Goal: Task Accomplishment & Management: Manage account settings

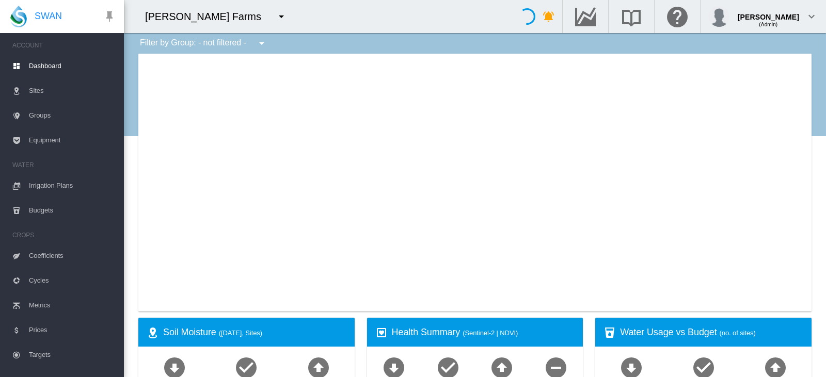
type input "**********"
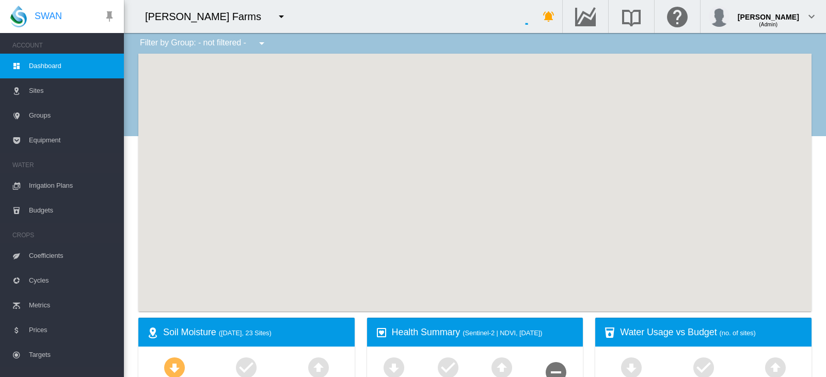
click at [271, 24] on button "button" at bounding box center [281, 16] width 21 height 21
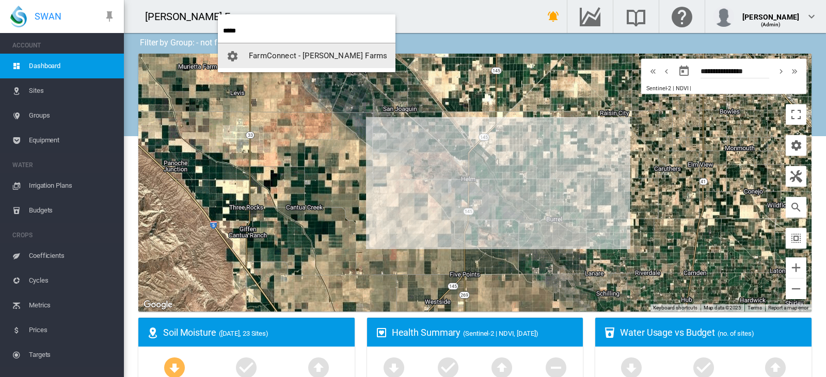
type input "*****"
click at [247, 53] on span "button" at bounding box center [237, 55] width 23 height 9
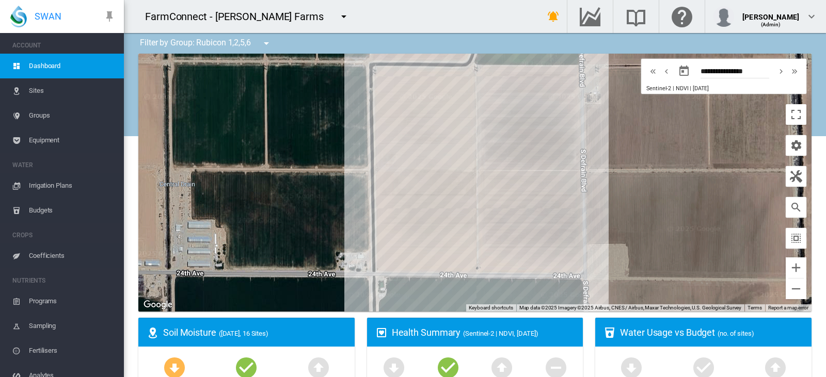
click at [71, 182] on span "Irrigation Plans" at bounding box center [72, 185] width 87 height 25
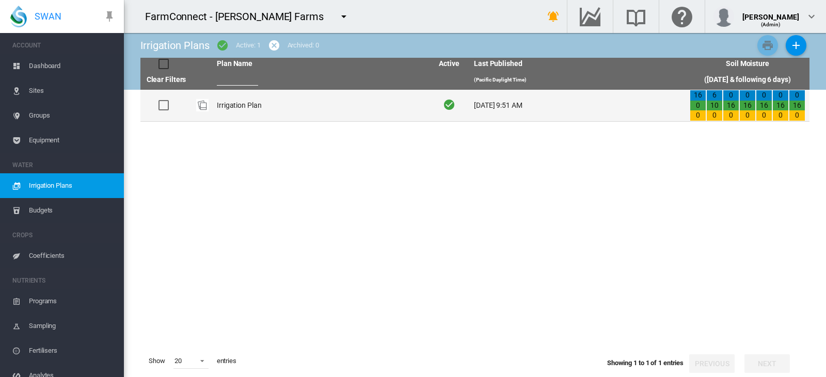
click at [338, 111] on td "Irrigation Plan" at bounding box center [321, 105] width 216 height 31
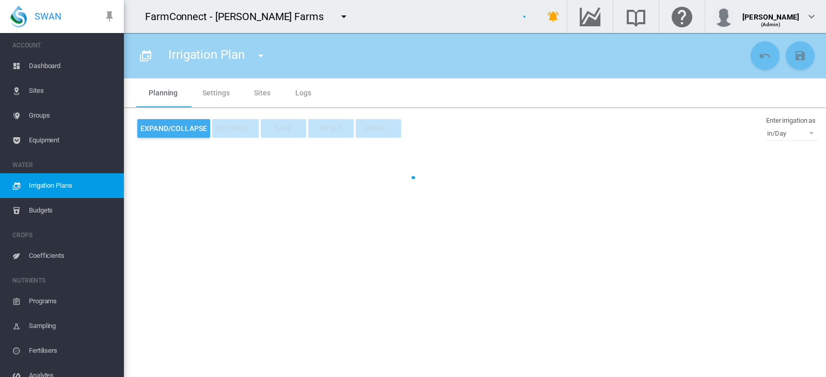
type input "**********"
type input "*"
type input "**********"
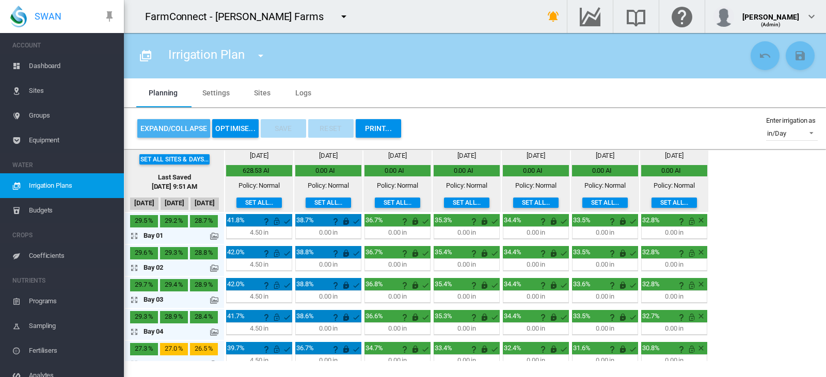
click at [153, 128] on button "Expand/Collapse" at bounding box center [173, 128] width 73 height 19
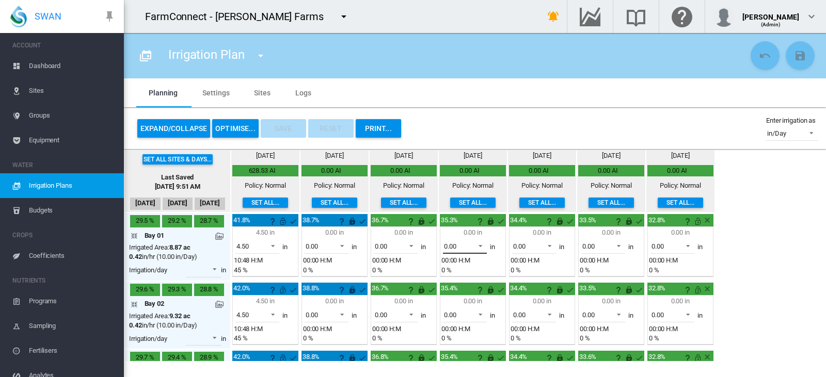
click at [465, 250] on span "0.00" at bounding box center [456, 246] width 25 height 9
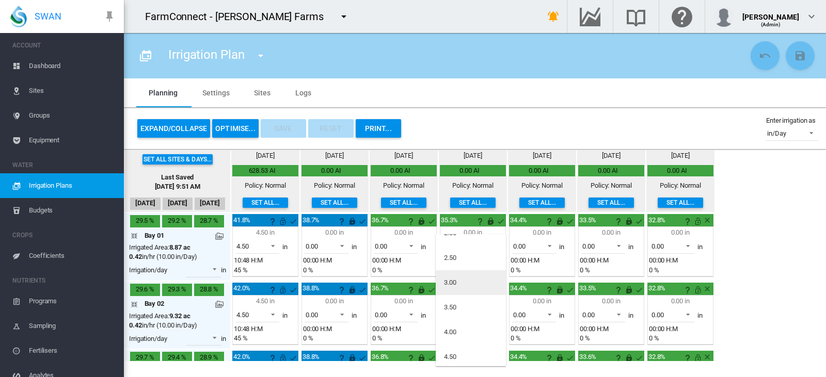
scroll to position [115, 0]
click at [455, 356] on div "4.50" at bounding box center [450, 355] width 12 height 9
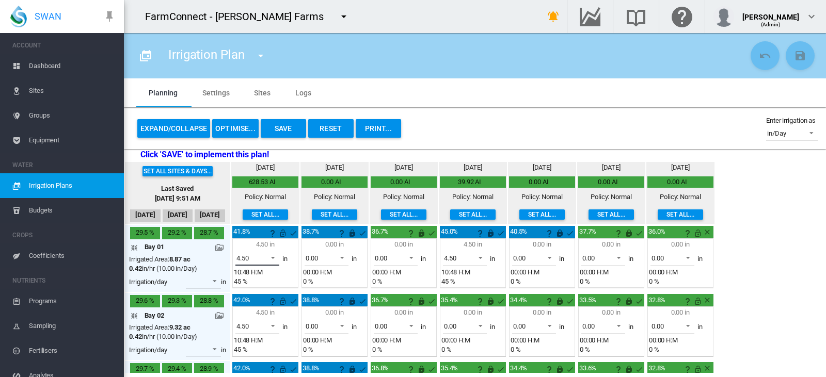
click at [264, 261] on span at bounding box center [270, 256] width 12 height 9
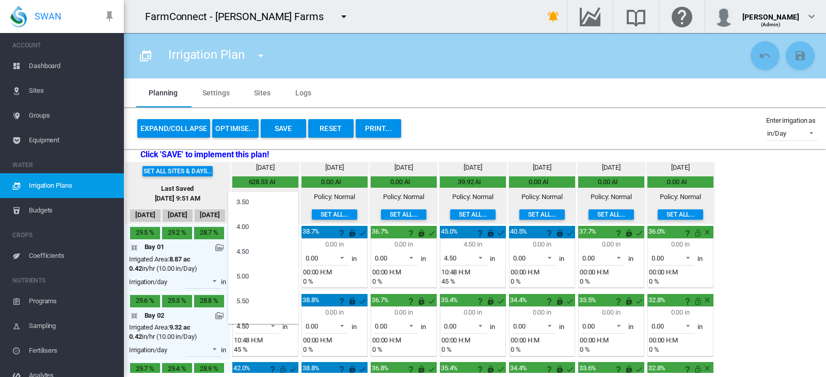
scroll to position [0, 0]
click at [248, 208] on div "0.00" at bounding box center [242, 204] width 12 height 9
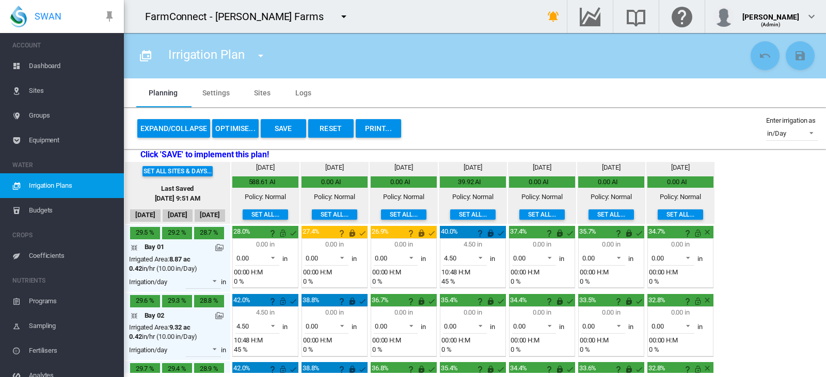
click at [218, 248] on md-icon at bounding box center [219, 248] width 8 height 8
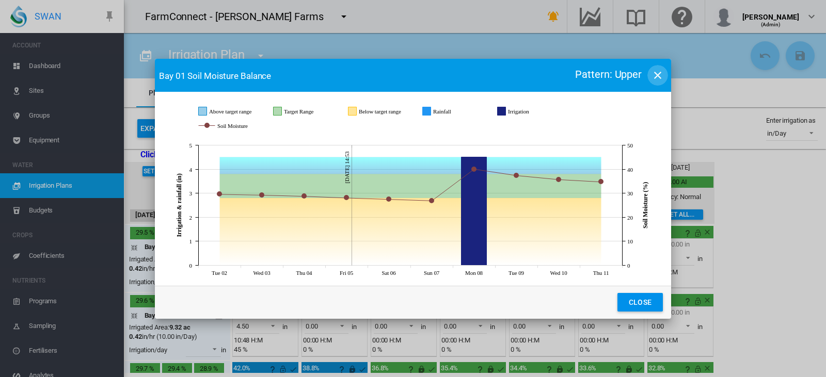
click at [662, 75] on md-icon "icon-close" at bounding box center [658, 75] width 12 height 12
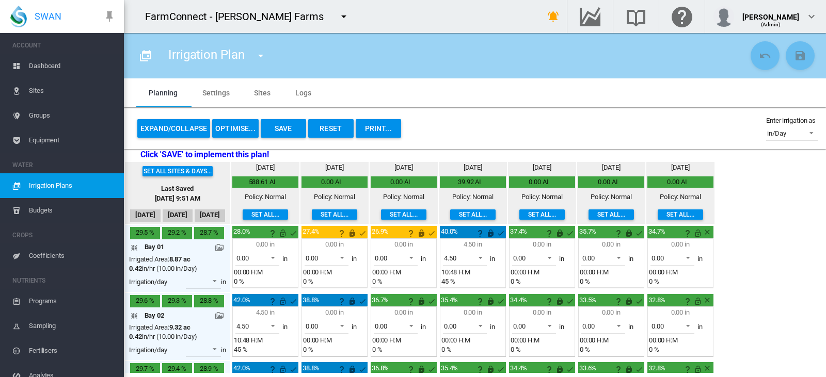
click at [273, 129] on button "Save" at bounding box center [283, 128] width 45 height 19
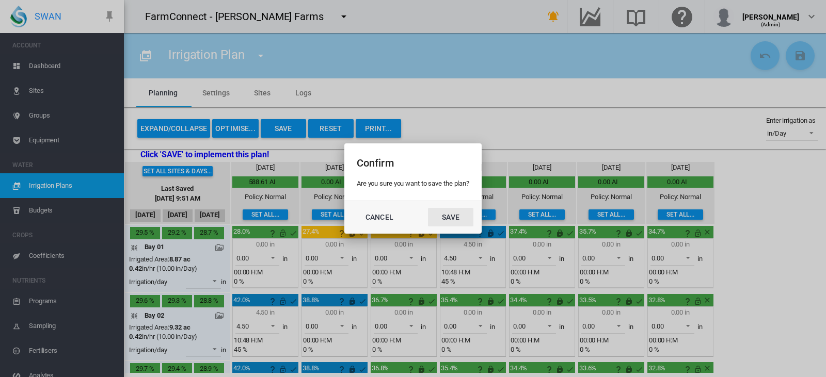
click at [470, 214] on button "Save" at bounding box center [450, 217] width 45 height 19
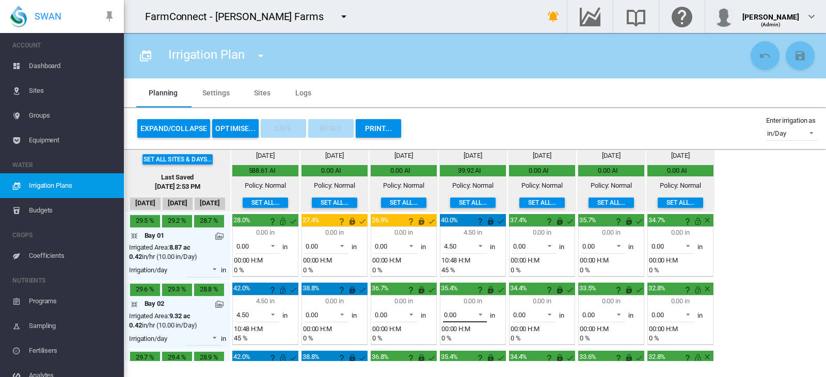
click at [473, 319] on md-select-value "0.00" at bounding box center [465, 314] width 44 height 15
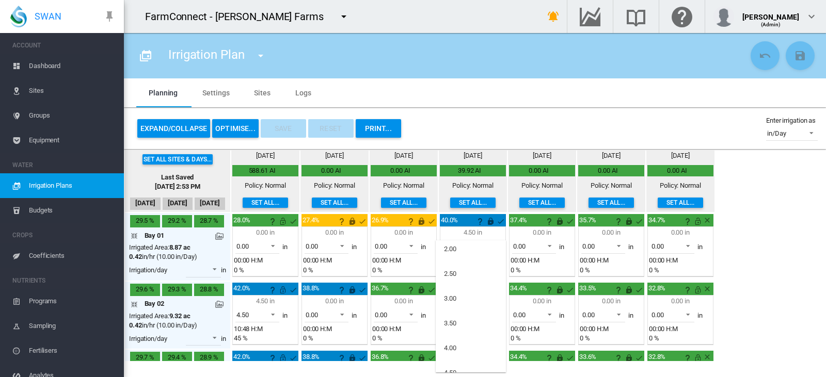
scroll to position [121, 0]
click at [462, 352] on md-option "4.50" at bounding box center [471, 354] width 70 height 25
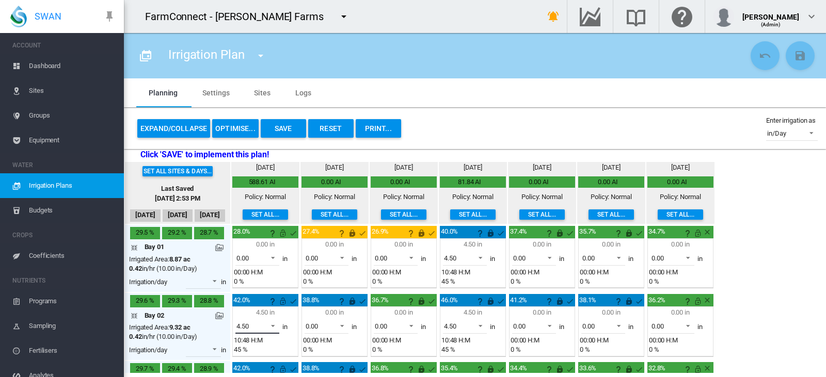
click at [252, 323] on span "4.50" at bounding box center [248, 326] width 25 height 9
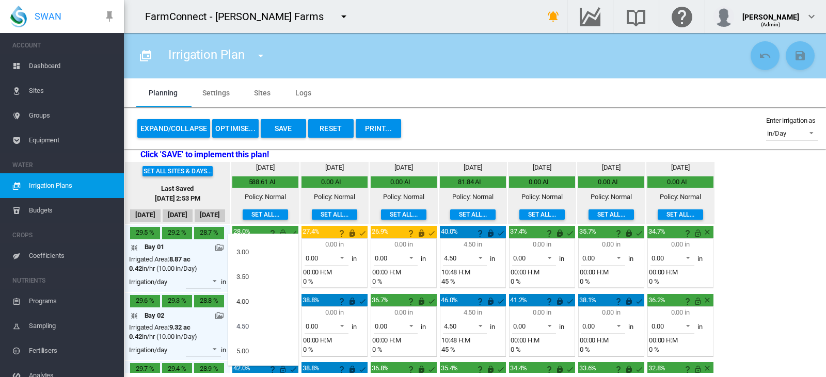
scroll to position [0, 0]
click at [255, 250] on md-option "0.00" at bounding box center [263, 246] width 70 height 25
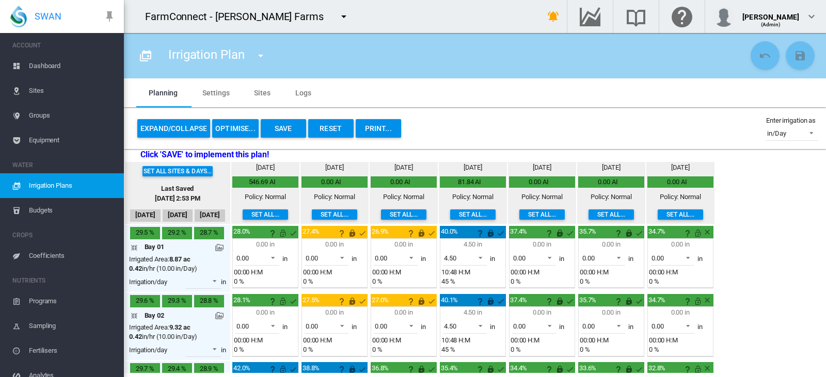
click at [276, 129] on button "Save" at bounding box center [283, 128] width 45 height 19
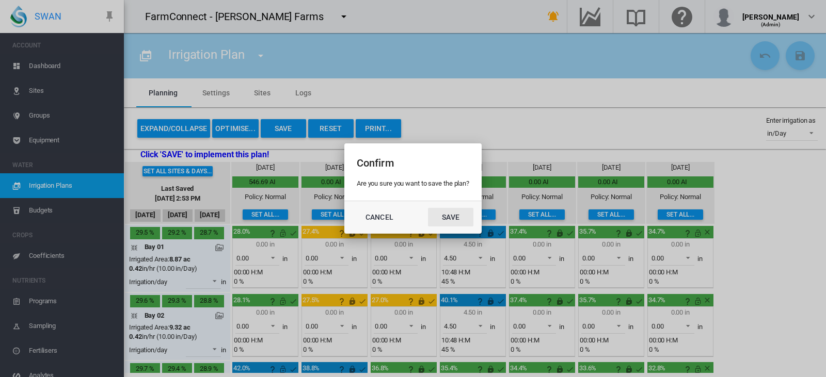
click at [464, 215] on button "Save" at bounding box center [450, 217] width 45 height 19
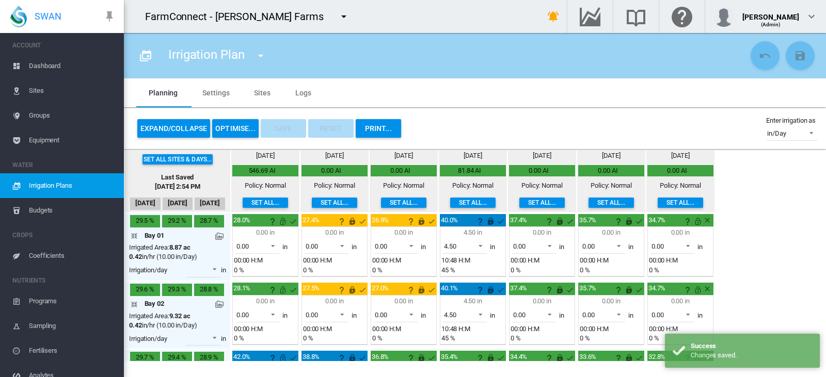
click at [218, 307] on md-icon at bounding box center [219, 304] width 8 height 8
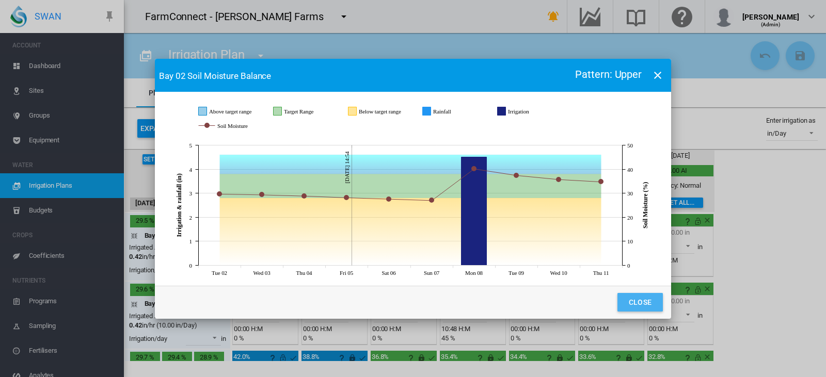
click at [637, 307] on button "Close" at bounding box center [639, 302] width 45 height 19
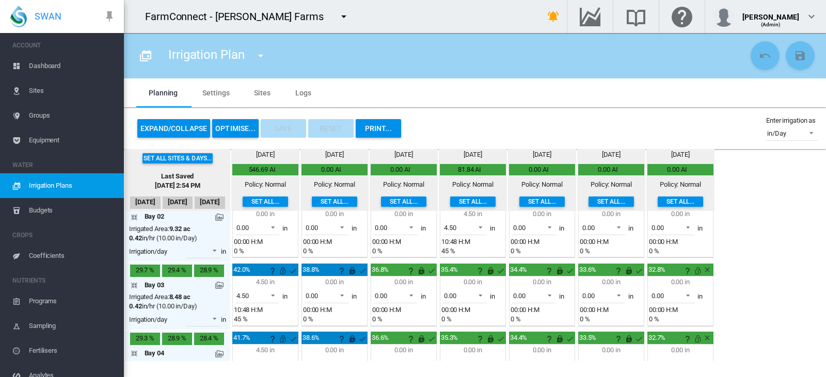
scroll to position [106, 0]
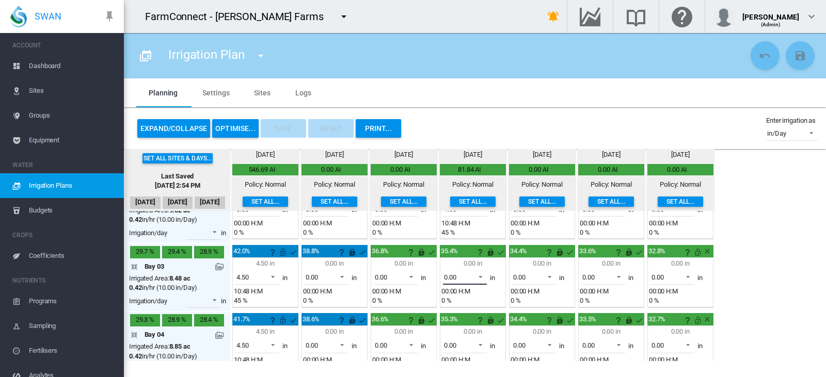
click at [466, 280] on span "0.00" at bounding box center [456, 277] width 25 height 9
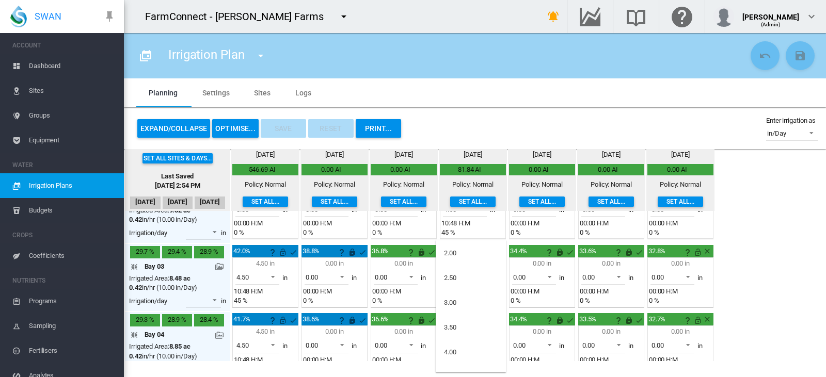
scroll to position [105, 0]
click at [452, 367] on div "4.50" at bounding box center [450, 371] width 12 height 9
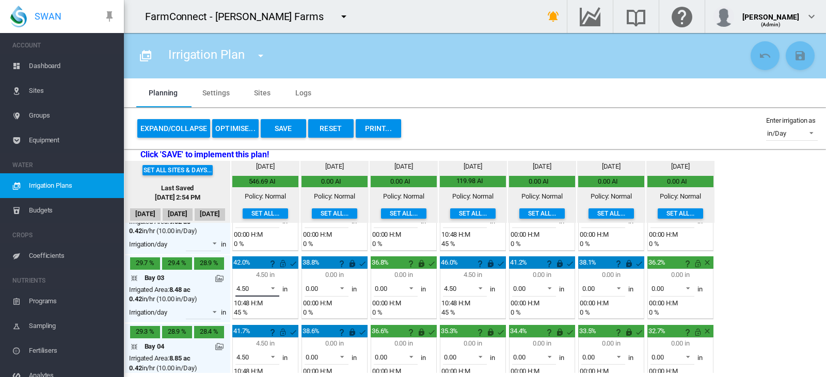
click at [246, 287] on div "4.50" at bounding box center [242, 289] width 12 height 8
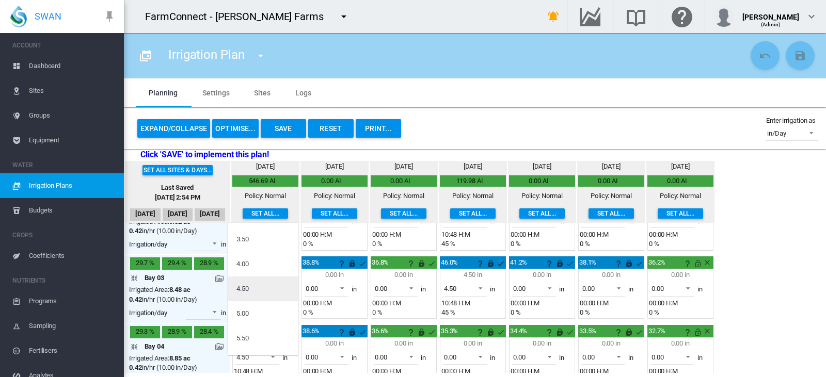
scroll to position [0, 0]
click at [251, 240] on md-option "0.00" at bounding box center [263, 235] width 70 height 25
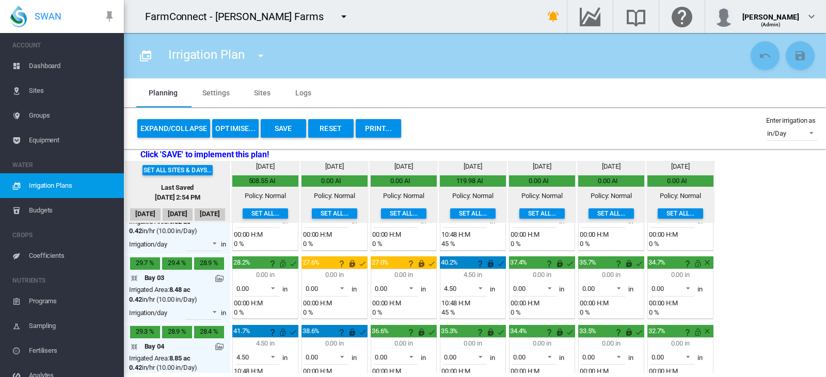
click at [273, 126] on button "Save" at bounding box center [283, 128] width 45 height 19
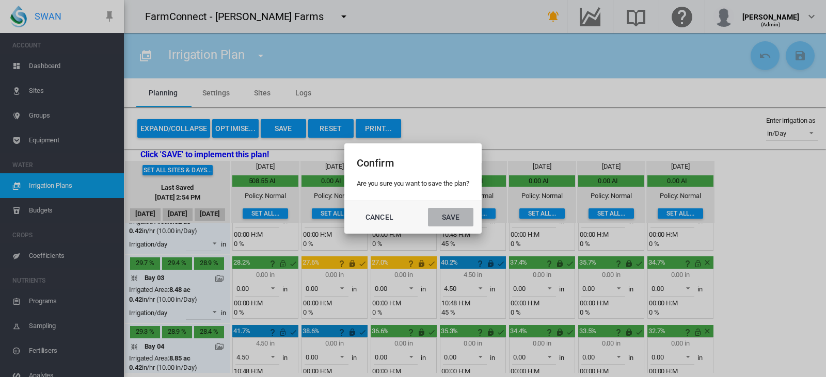
click at [454, 221] on button "Save" at bounding box center [450, 217] width 45 height 19
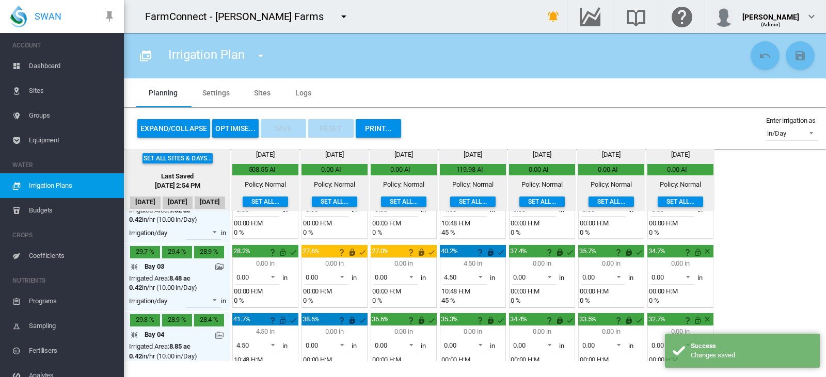
click at [221, 280] on div "Irrigated Area: 8.48 ac 0.42 in/hr (10.00 in/Day) Irrigation/day 0.00 in H:M" at bounding box center [177, 292] width 97 height 36
click at [221, 263] on md-icon at bounding box center [219, 267] width 8 height 8
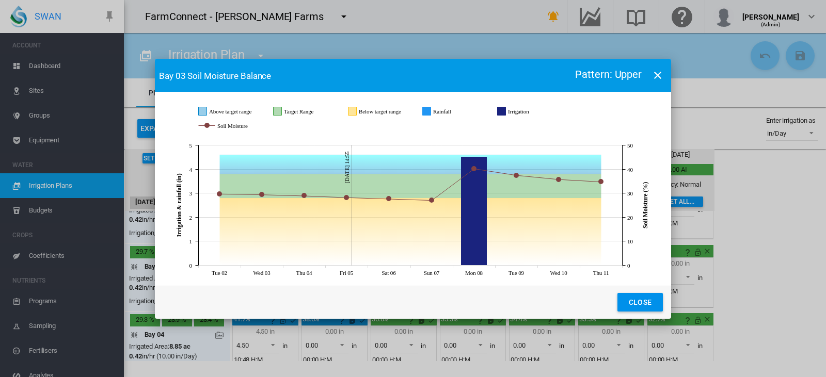
click at [647, 298] on button "Close" at bounding box center [639, 302] width 45 height 19
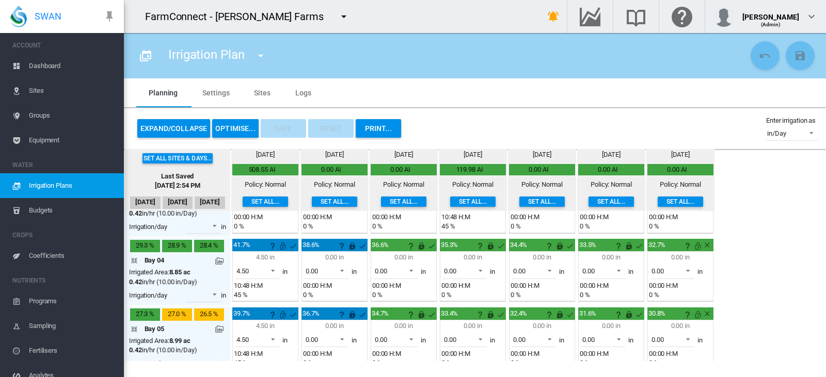
scroll to position [181, 0]
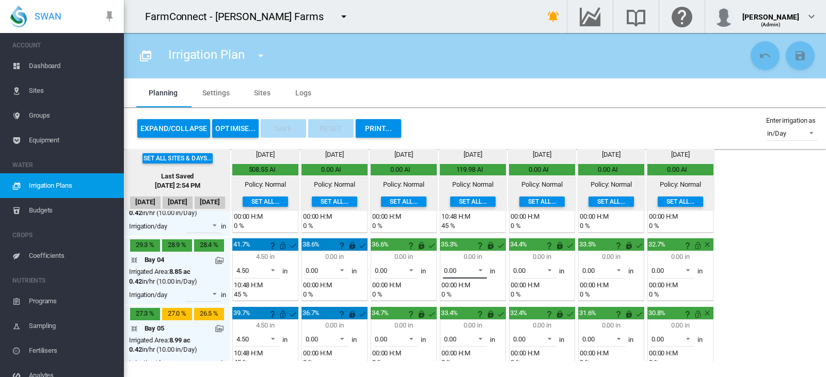
click at [475, 273] on span at bounding box center [477, 269] width 12 height 9
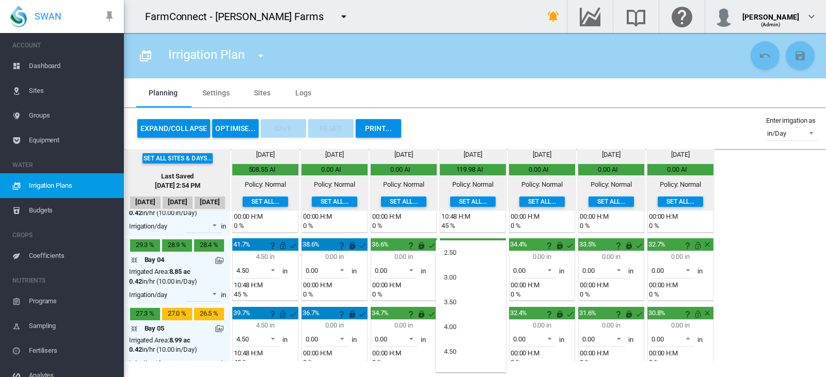
scroll to position [132, 0]
click at [459, 342] on md-option "4.50" at bounding box center [471, 344] width 70 height 25
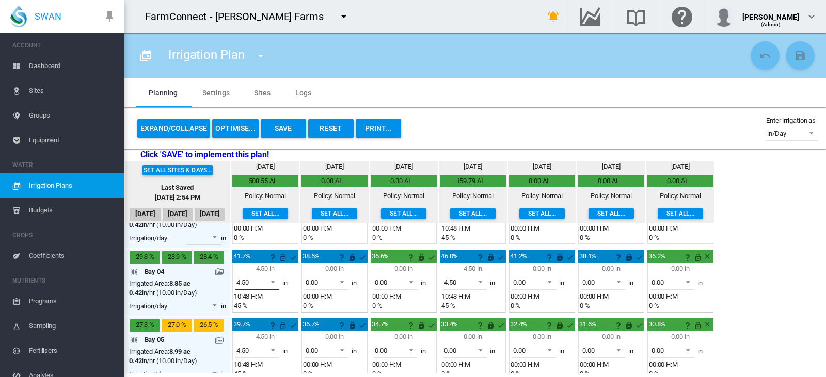
click at [240, 285] on div "4.50" at bounding box center [242, 283] width 12 height 8
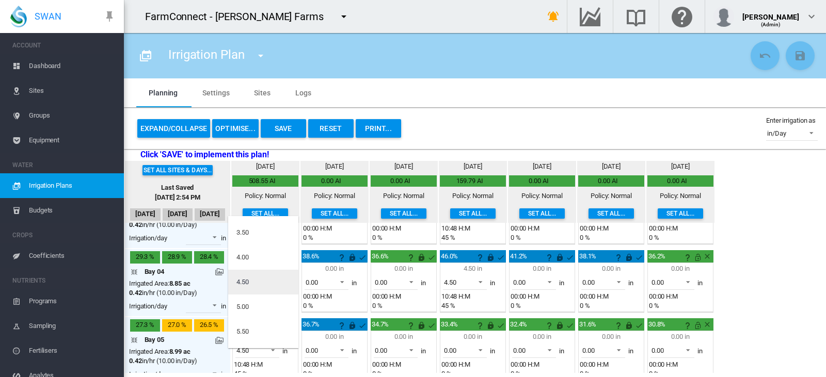
scroll to position [0, 0]
click at [249, 232] on div "0.00" at bounding box center [242, 228] width 12 height 9
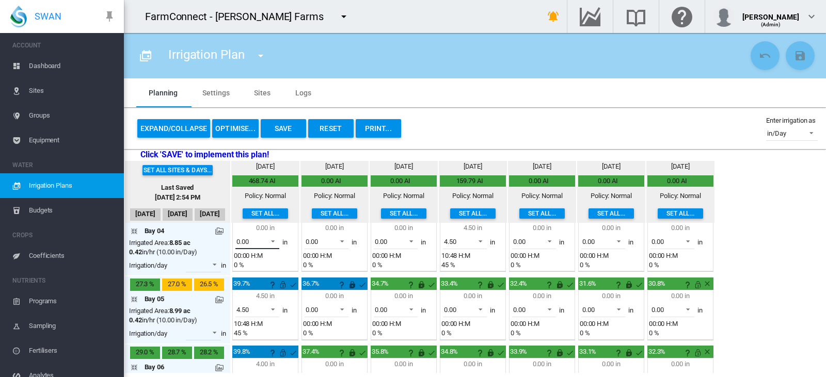
scroll to position [251, 0]
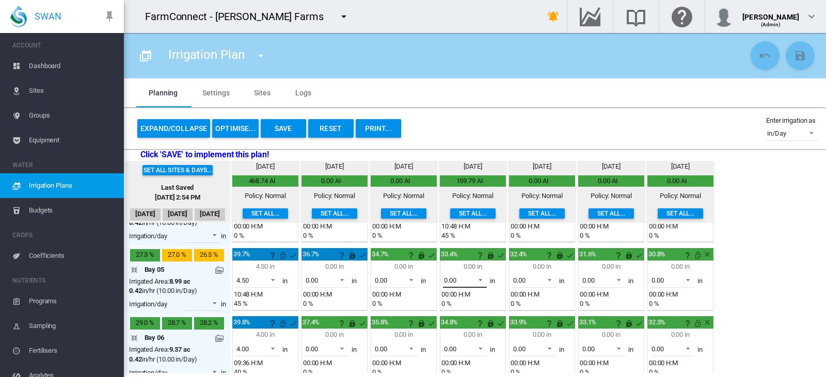
click at [471, 278] on span at bounding box center [477, 279] width 12 height 9
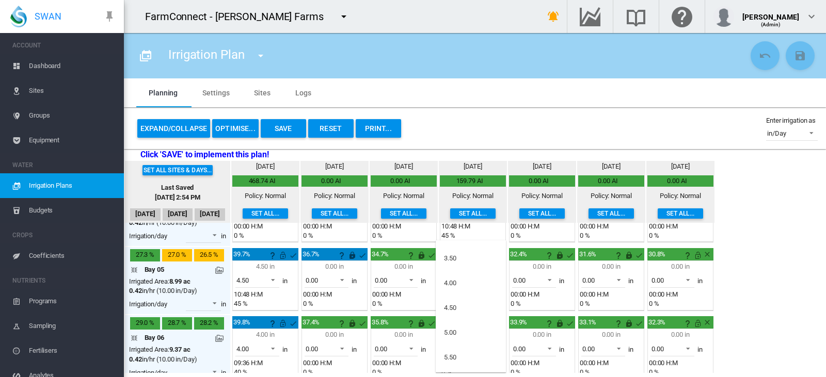
scroll to position [196, 0]
click at [471, 278] on md-option "4.50" at bounding box center [471, 280] width 70 height 25
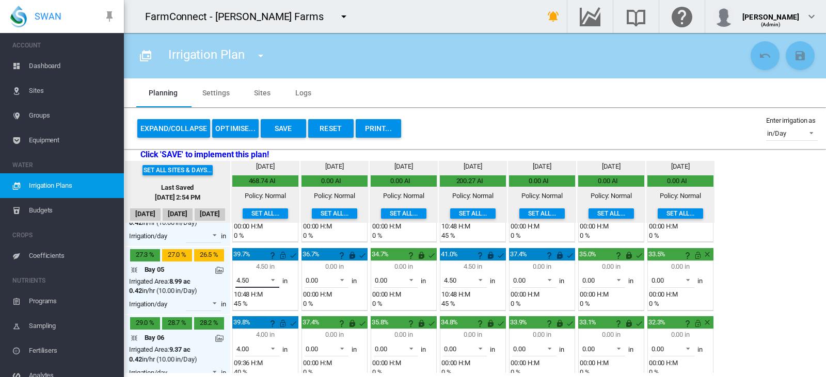
click at [246, 285] on span "4.50" at bounding box center [248, 280] width 25 height 9
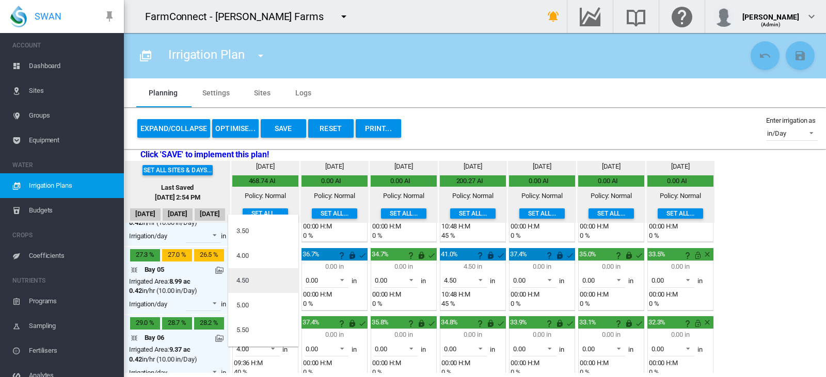
scroll to position [0, 0]
click at [248, 220] on md-option "0.00" at bounding box center [263, 227] width 70 height 25
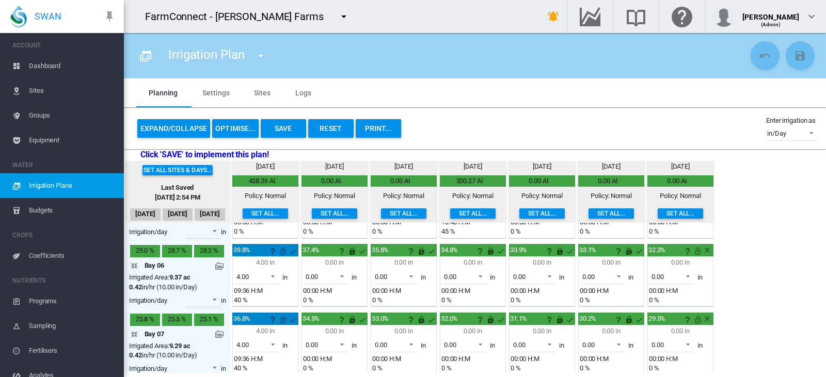
scroll to position [324, 0]
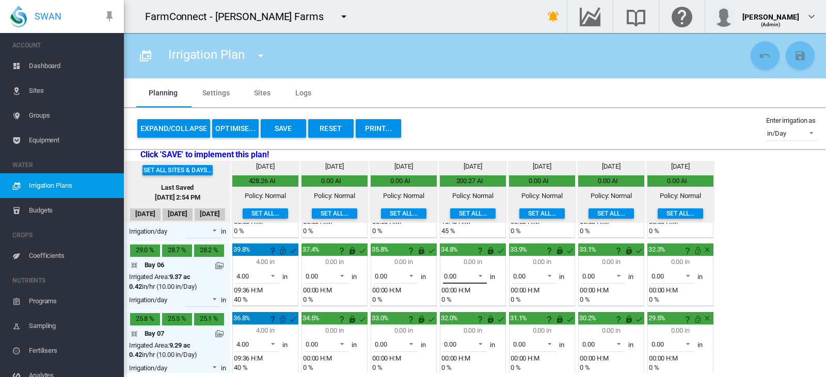
click at [469, 272] on span "0.00" at bounding box center [456, 276] width 25 height 9
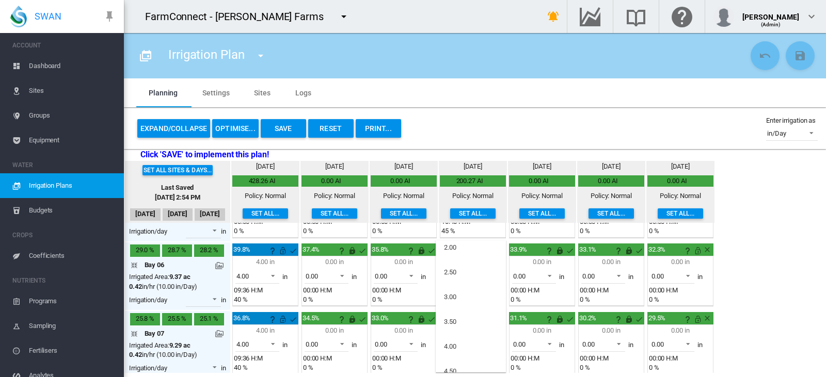
scroll to position [105, 0]
click at [458, 344] on md-option "4.00" at bounding box center [471, 346] width 70 height 25
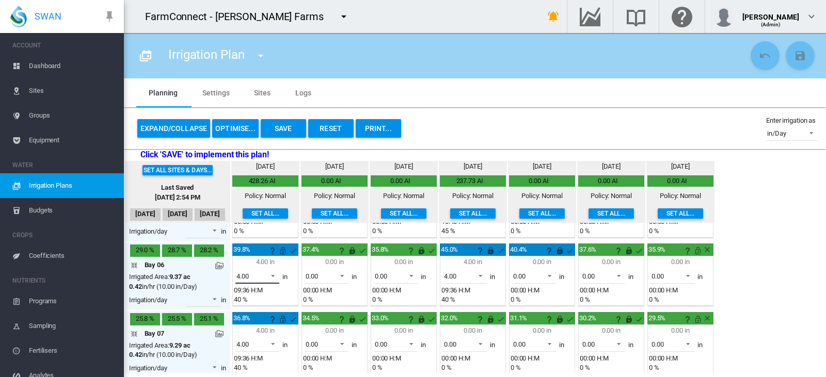
click at [254, 282] on md-select-value "4.00" at bounding box center [257, 275] width 44 height 15
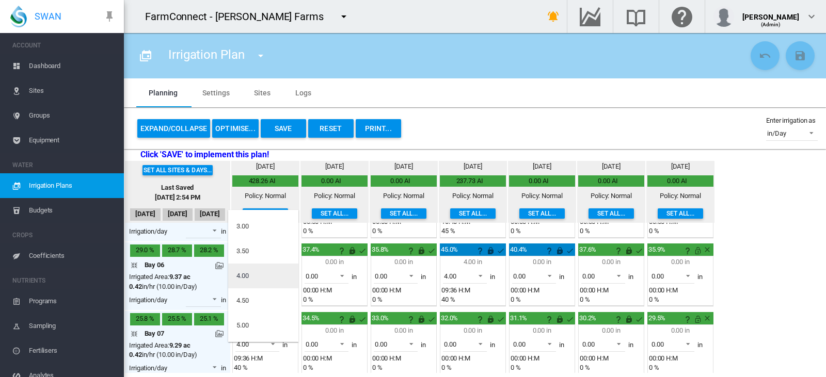
scroll to position [0, 0]
click at [264, 224] on md-option "0.00" at bounding box center [263, 222] width 70 height 25
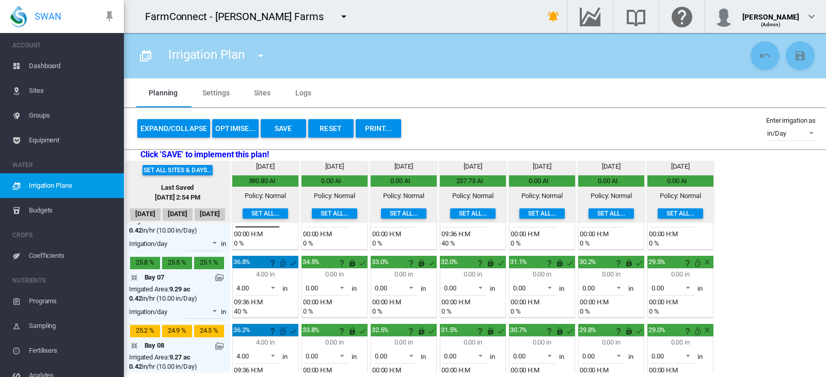
scroll to position [380, 0]
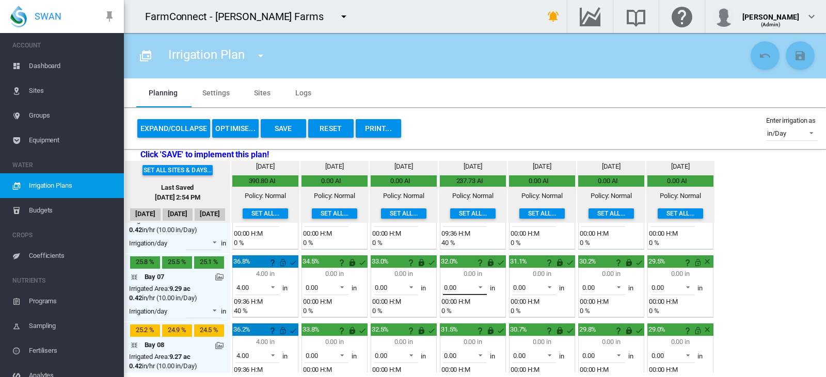
click at [477, 289] on span at bounding box center [477, 286] width 12 height 9
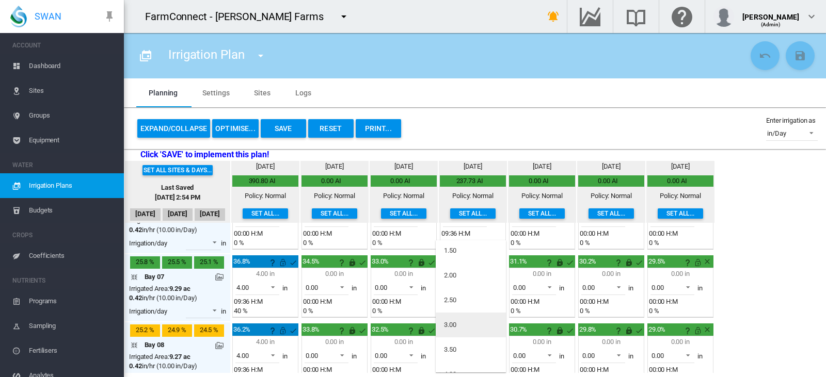
scroll to position [117, 0]
click at [458, 325] on md-option "4.00" at bounding box center [471, 334] width 70 height 25
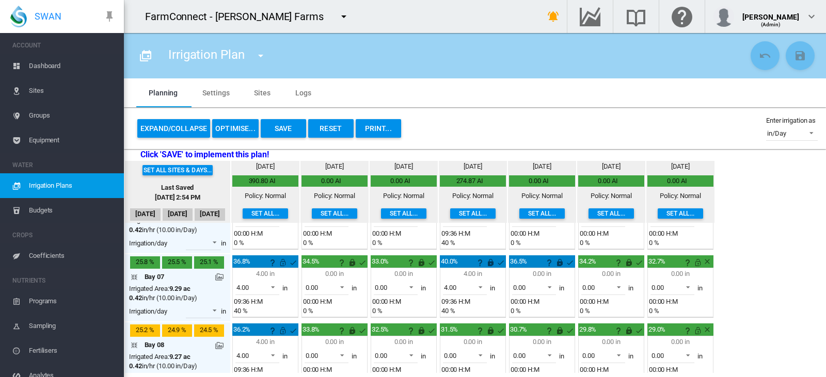
click at [263, 278] on div "4.00 in" at bounding box center [265, 273] width 63 height 9
click at [255, 296] on md-input-container "4.00 0.00 0.50 1.00 1.50 2.00 2.50" at bounding box center [257, 289] width 44 height 18
click at [269, 296] on md-input-container "4.00 0.00 0.50 1.00 1.50 2.00 2.50" at bounding box center [257, 289] width 44 height 18
click at [265, 292] on md-select-value "4.00" at bounding box center [257, 287] width 44 height 15
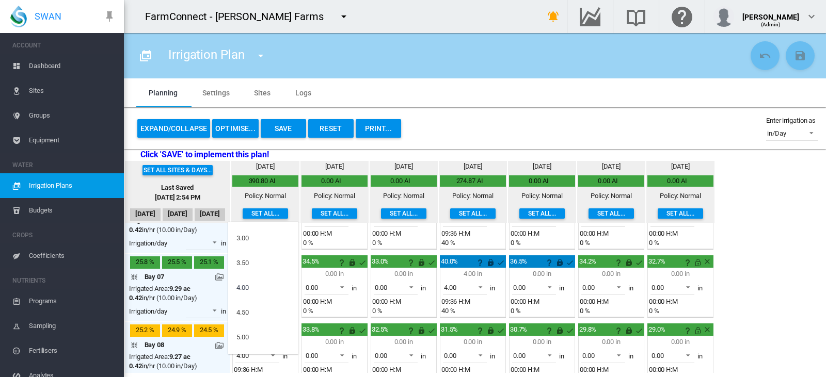
scroll to position [0, 0]
click at [256, 233] on md-option "0.00" at bounding box center [263, 234] width 70 height 25
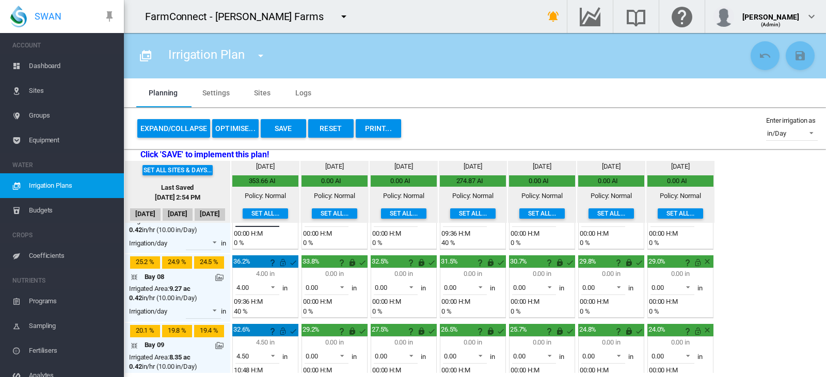
scroll to position [454, 0]
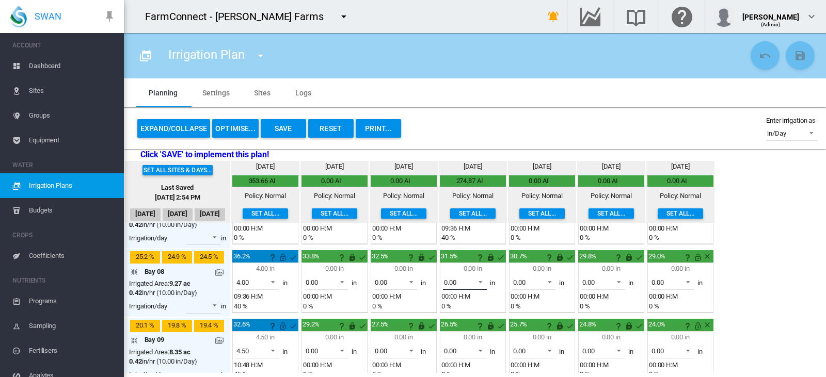
click at [466, 287] on span "0.00" at bounding box center [456, 282] width 25 height 9
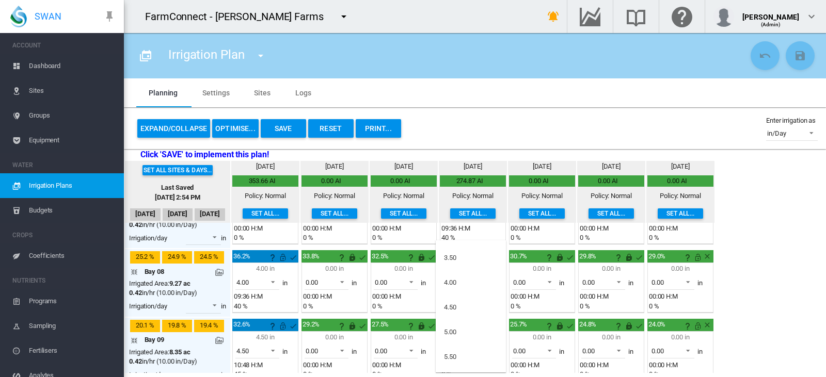
scroll to position [169, 0]
click at [466, 287] on md-option "4.00" at bounding box center [471, 282] width 70 height 25
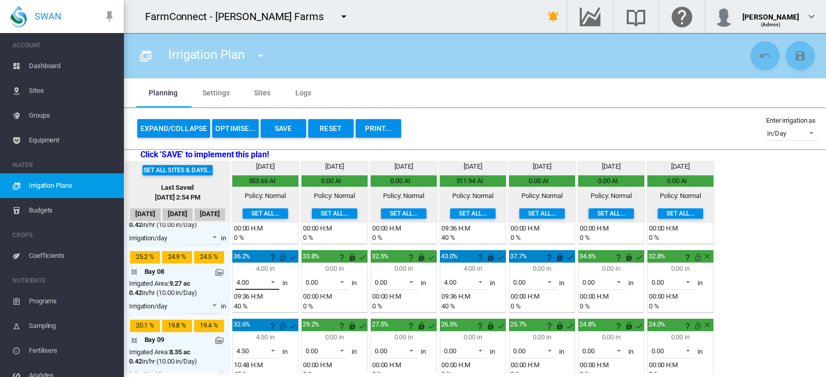
click at [248, 287] on div "4.00" at bounding box center [242, 283] width 12 height 8
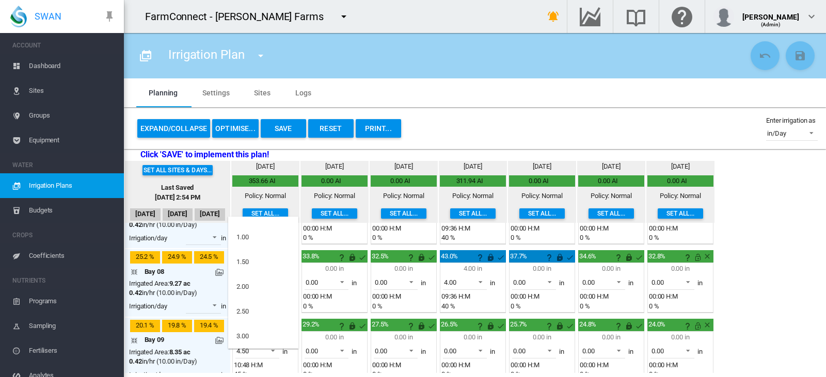
scroll to position [0, 0]
click at [256, 229] on md-option "0.00" at bounding box center [263, 229] width 70 height 25
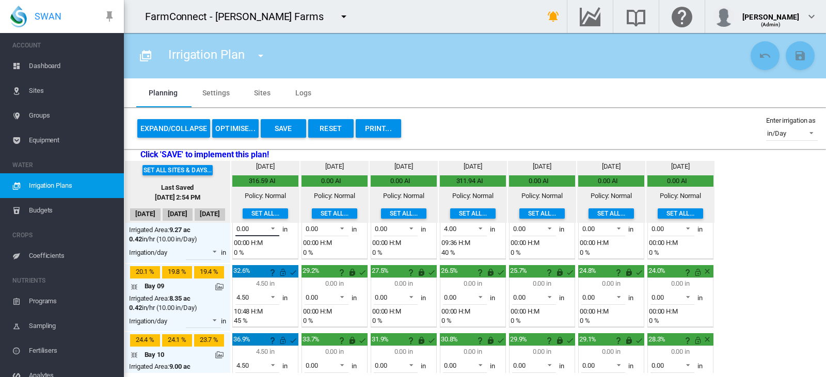
scroll to position [508, 0]
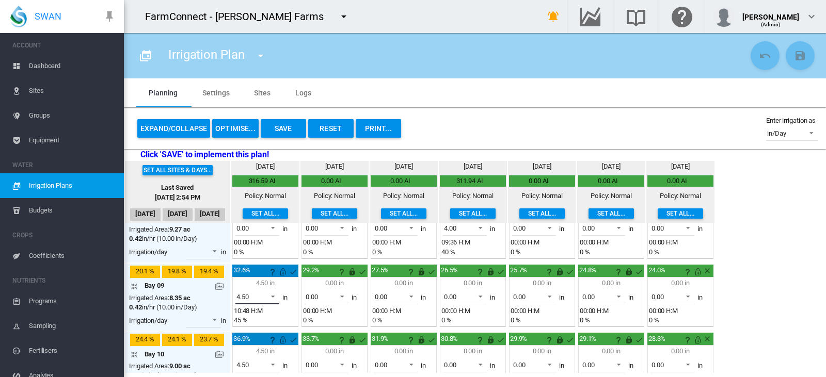
click at [262, 296] on span "4.50" at bounding box center [248, 297] width 25 height 9
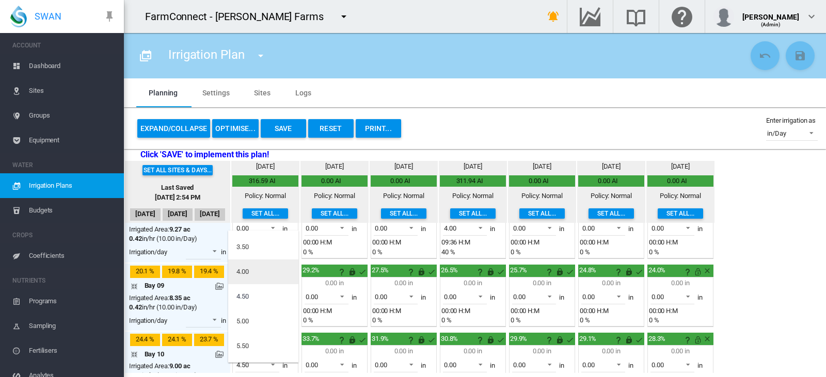
scroll to position [0, 0]
click at [248, 245] on div "0.00" at bounding box center [242, 243] width 12 height 9
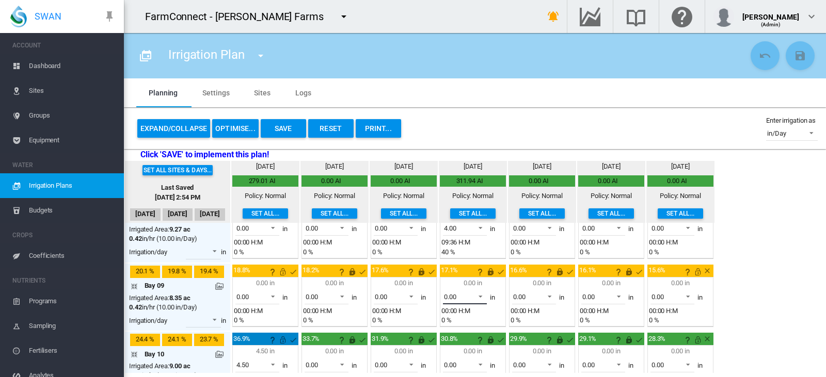
click at [469, 300] on span "0.00" at bounding box center [456, 297] width 25 height 9
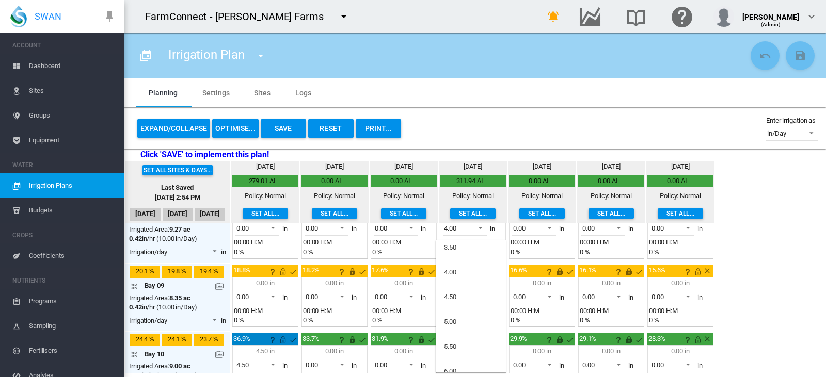
scroll to position [179, 0]
click at [458, 293] on md-option "4.50" at bounding box center [471, 296] width 70 height 25
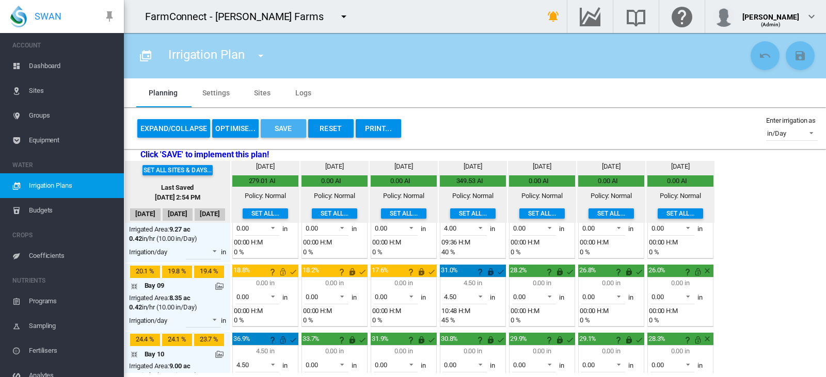
click at [289, 135] on button "Save" at bounding box center [283, 128] width 45 height 19
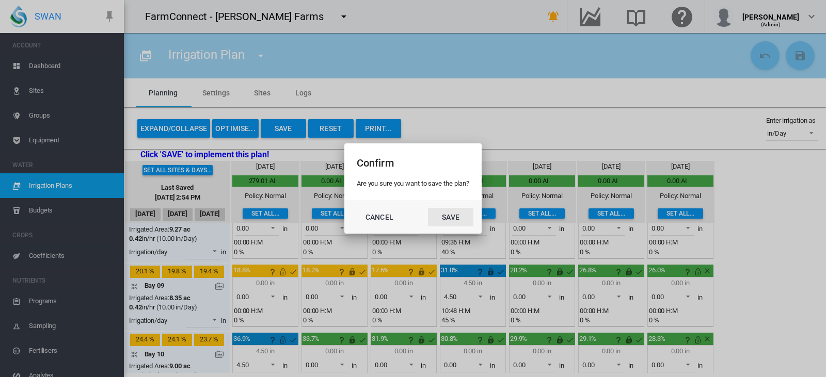
click at [456, 219] on button "Save" at bounding box center [450, 217] width 45 height 19
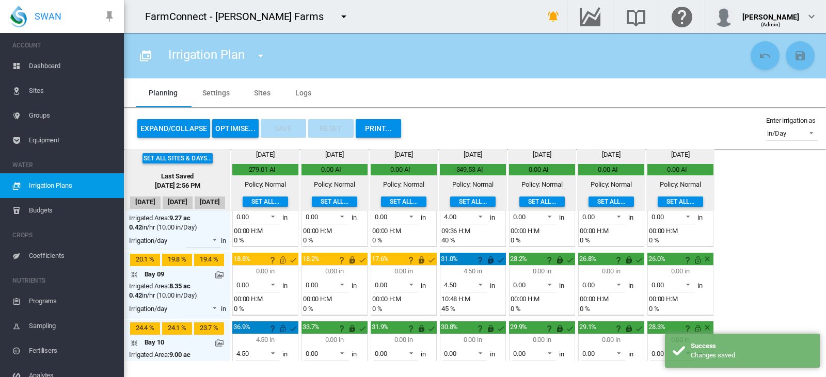
click at [218, 274] on md-icon at bounding box center [219, 275] width 8 height 8
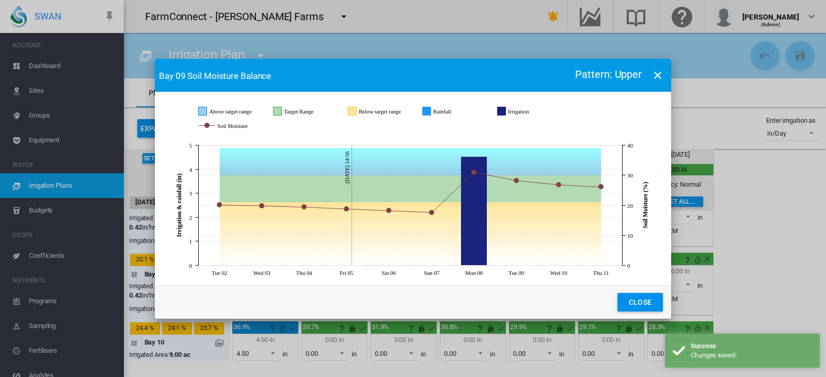
click at [640, 299] on button "Close" at bounding box center [639, 302] width 45 height 19
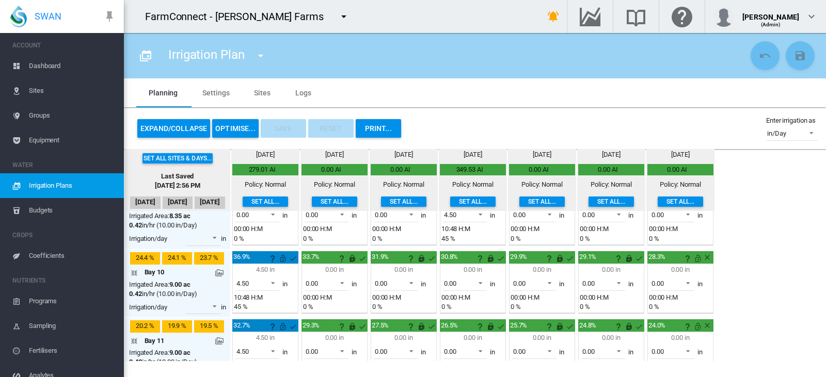
scroll to position [581, 0]
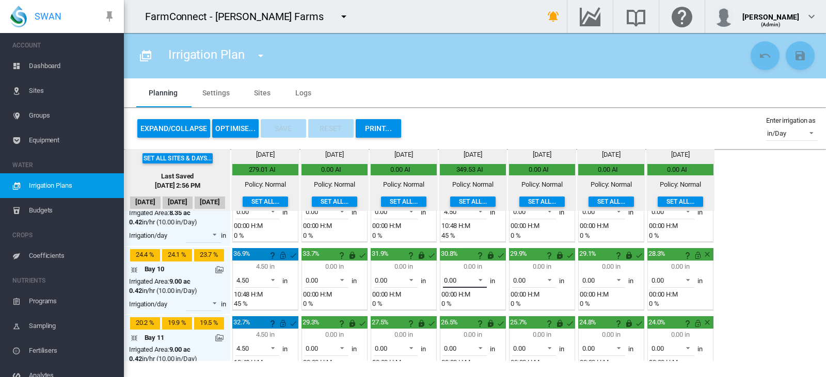
click at [452, 282] on div "0.00" at bounding box center [450, 281] width 12 height 8
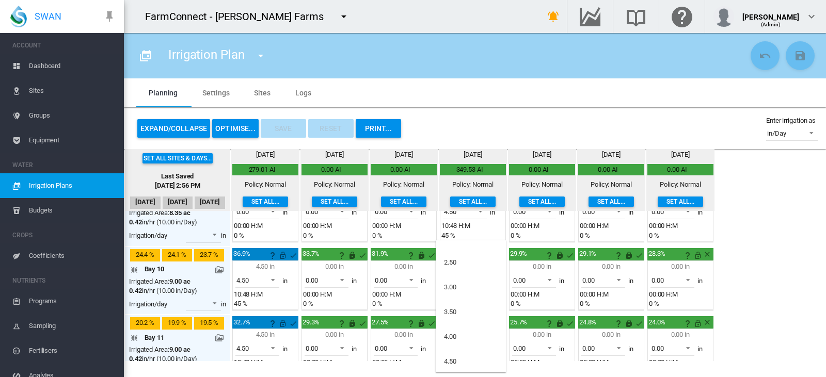
scroll to position [116, 0]
click at [461, 364] on md-option "4.50" at bounding box center [471, 360] width 70 height 25
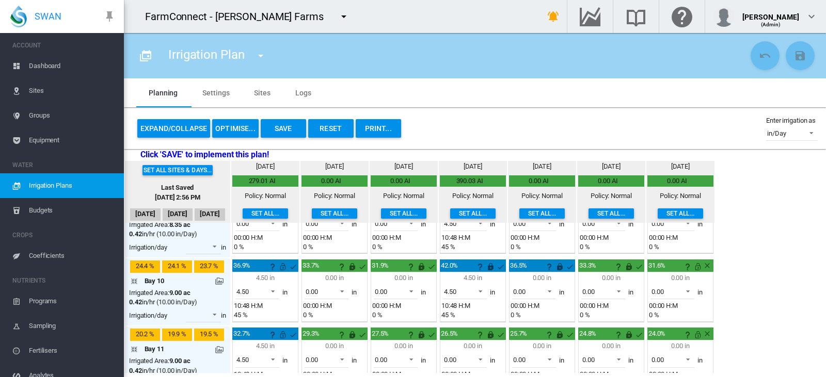
click at [282, 287] on div "4.50 0.00 0.50 1.00 1.50 2.00 2.50" at bounding box center [265, 293] width 63 height 18
click at [272, 287] on span at bounding box center [270, 290] width 12 height 9
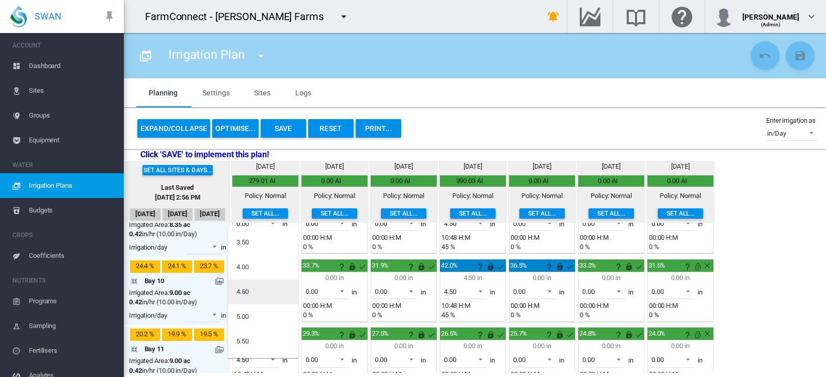
scroll to position [0, 0]
click at [264, 244] on md-option "0.00" at bounding box center [263, 238] width 70 height 25
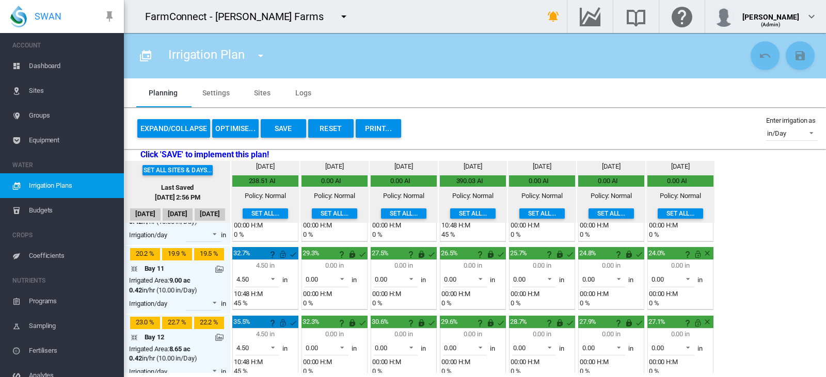
scroll to position [662, 0]
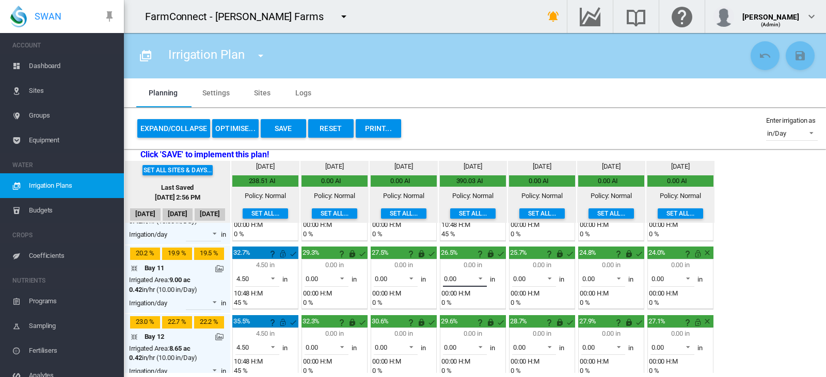
click at [472, 283] on md-select-value "0.00" at bounding box center [465, 279] width 44 height 15
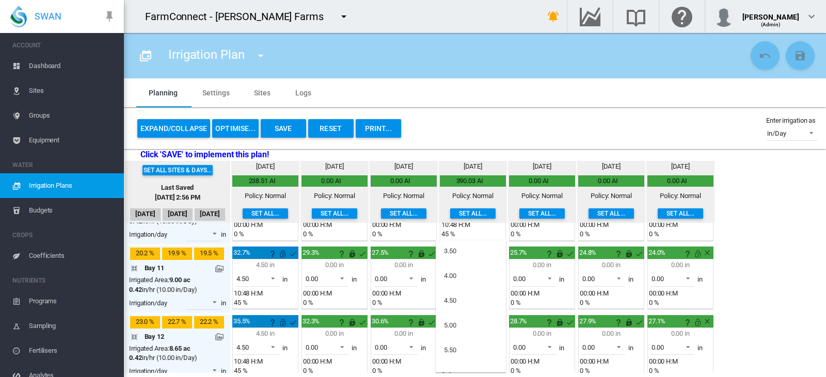
scroll to position [176, 0]
click at [461, 299] on md-option "4.50" at bounding box center [471, 300] width 70 height 25
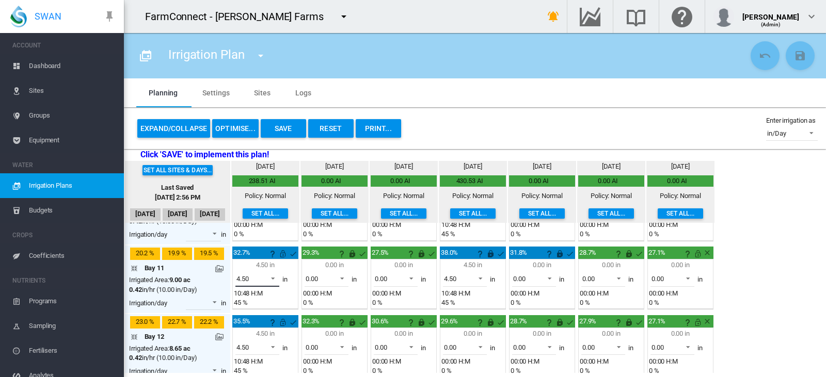
click at [249, 281] on div "4.50" at bounding box center [242, 279] width 12 height 8
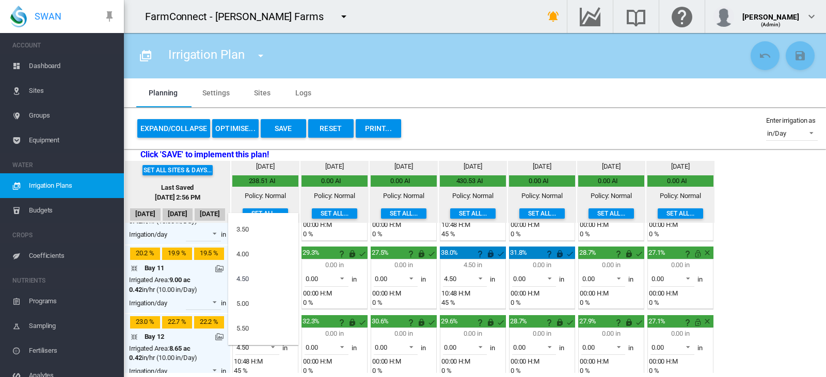
scroll to position [0, 0]
click at [249, 225] on div "0.00" at bounding box center [242, 225] width 12 height 9
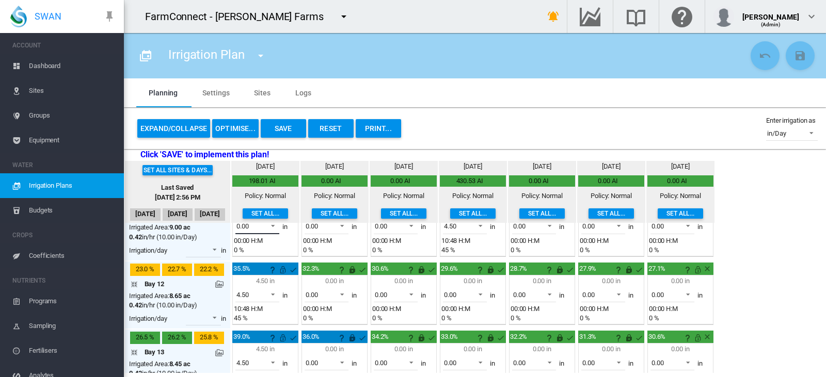
scroll to position [716, 0]
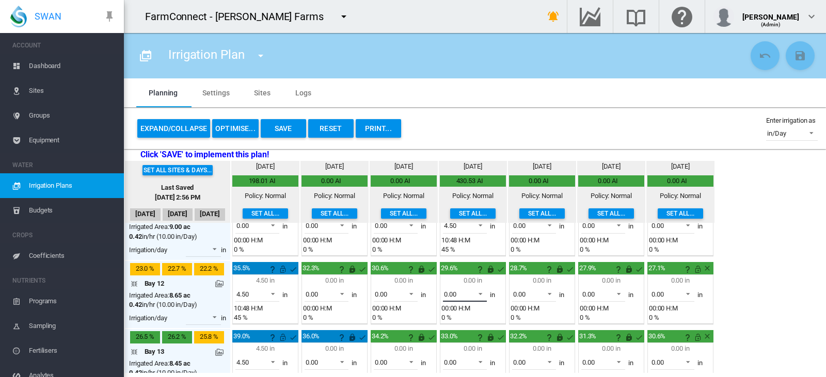
click at [482, 300] on md-select-value "0.00" at bounding box center [465, 294] width 44 height 15
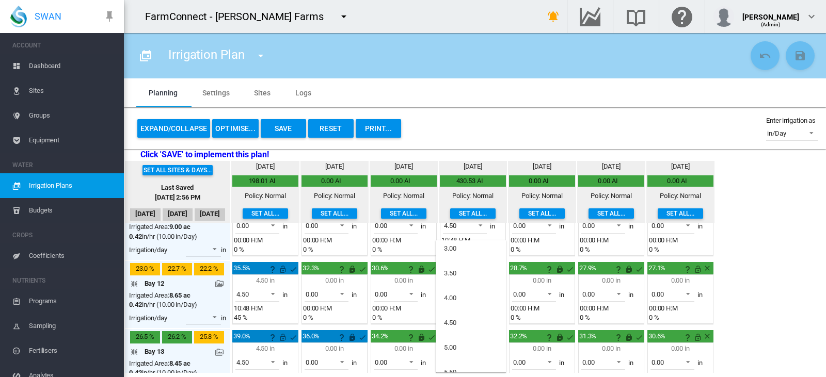
scroll to position [154, 0]
click at [467, 314] on md-option "4.50" at bounding box center [471, 322] width 70 height 25
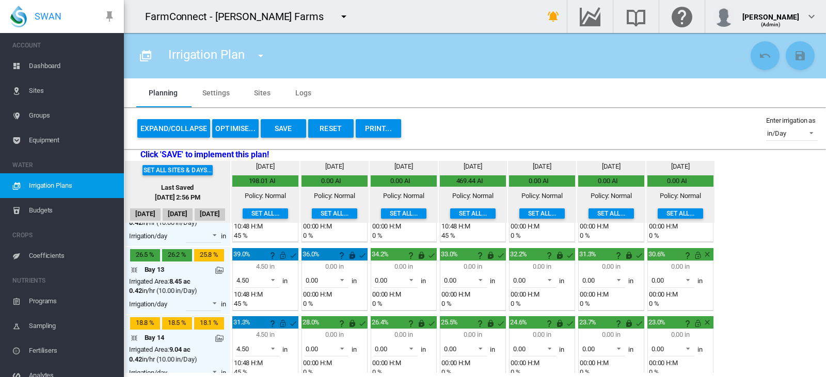
scroll to position [798, 0]
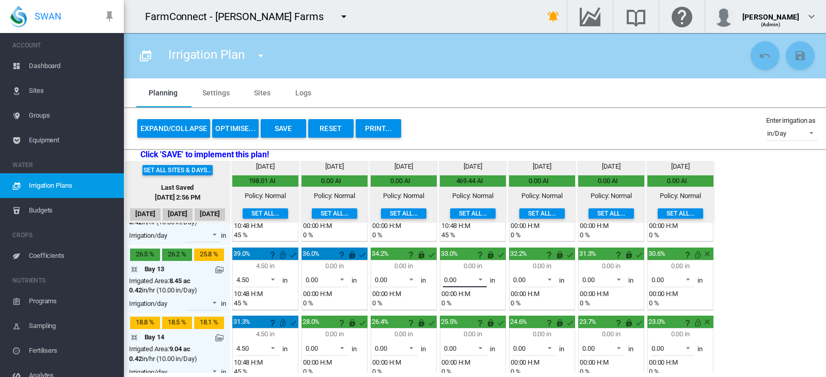
click at [469, 280] on span "0.00" at bounding box center [456, 280] width 25 height 9
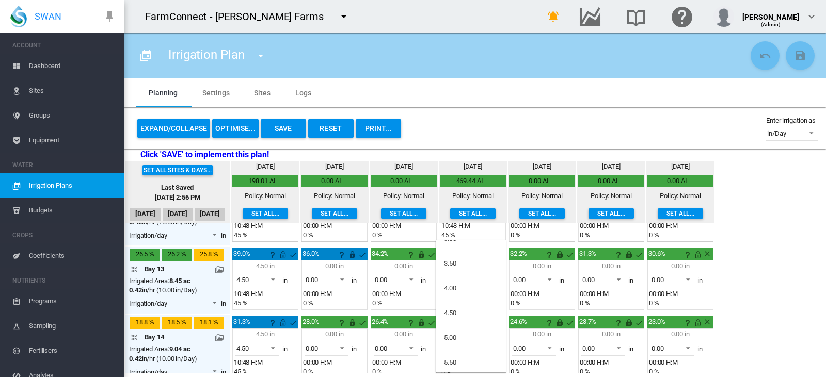
scroll to position [163, 0]
click at [459, 309] on md-option "4.50" at bounding box center [471, 312] width 70 height 25
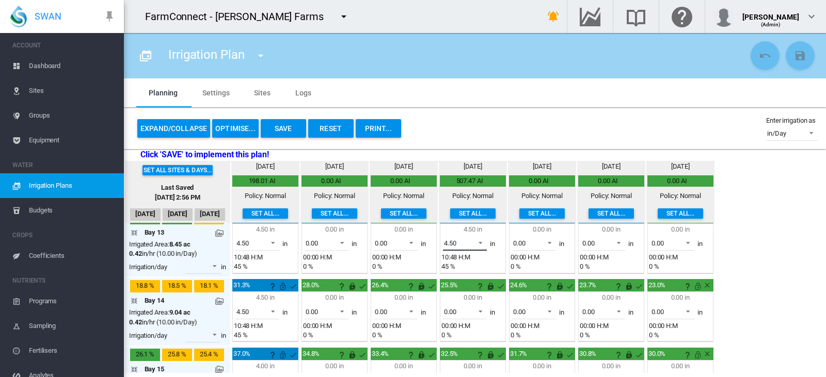
scroll to position [835, 0]
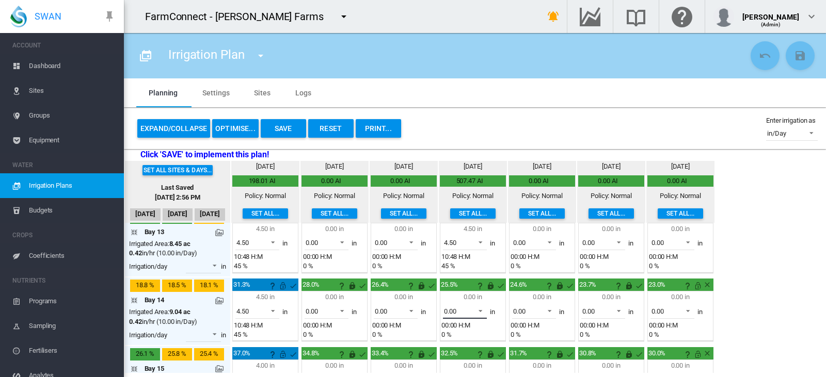
click at [459, 309] on span "0.00" at bounding box center [456, 311] width 25 height 9
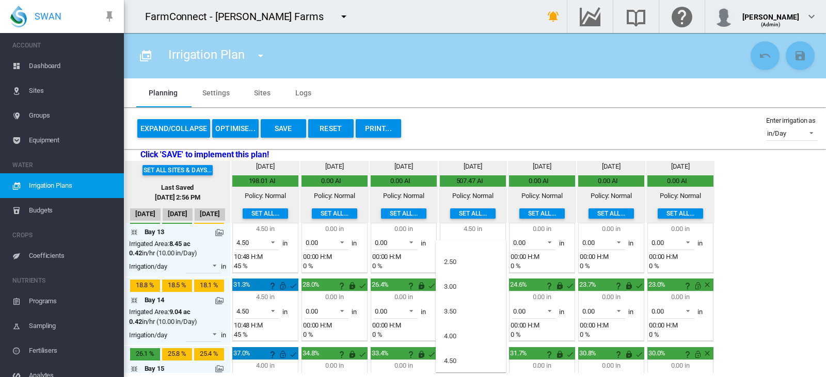
scroll to position [115, 0]
click at [457, 359] on md-option "4.50" at bounding box center [471, 360] width 70 height 25
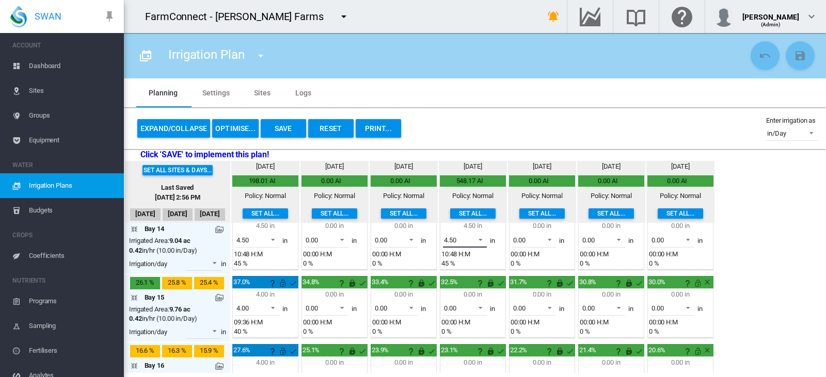
scroll to position [918, 0]
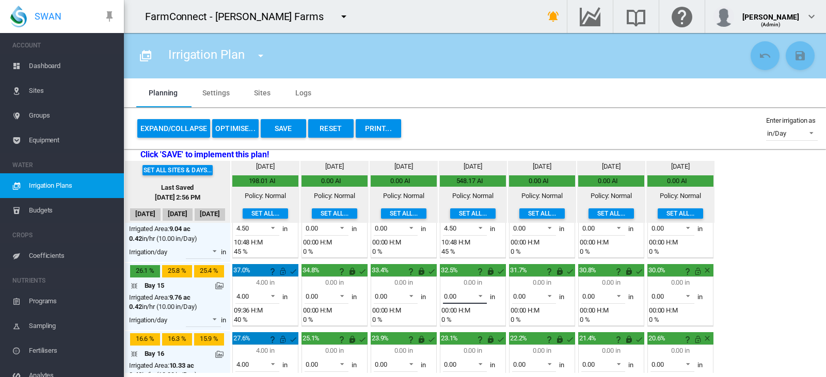
click at [470, 301] on md-select-value "0.00" at bounding box center [465, 296] width 44 height 15
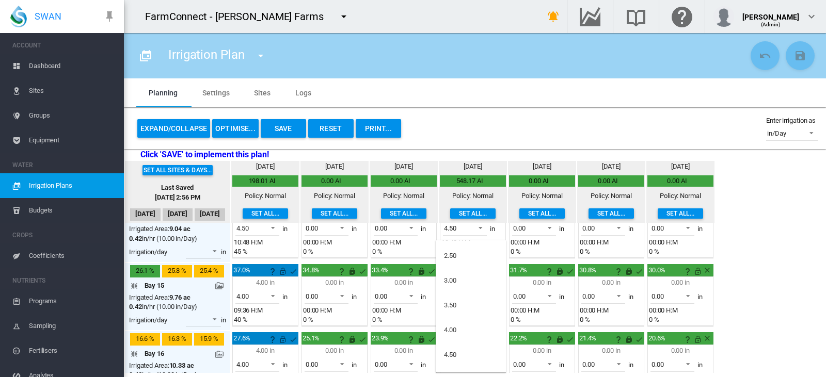
scroll to position [122, 0]
click at [466, 325] on md-option "4.00" at bounding box center [471, 329] width 70 height 25
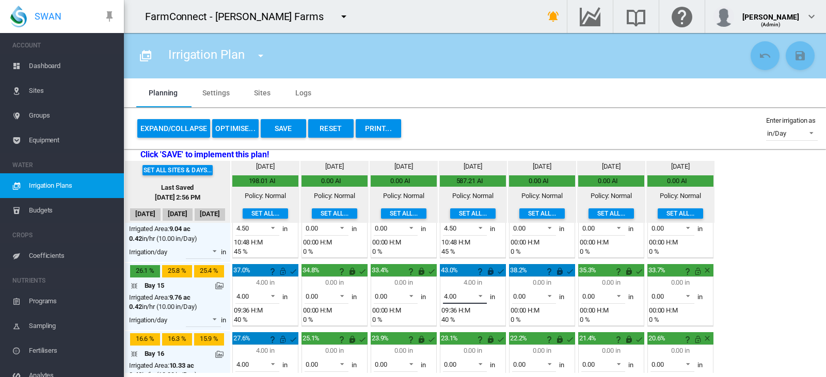
scroll to position [945, 0]
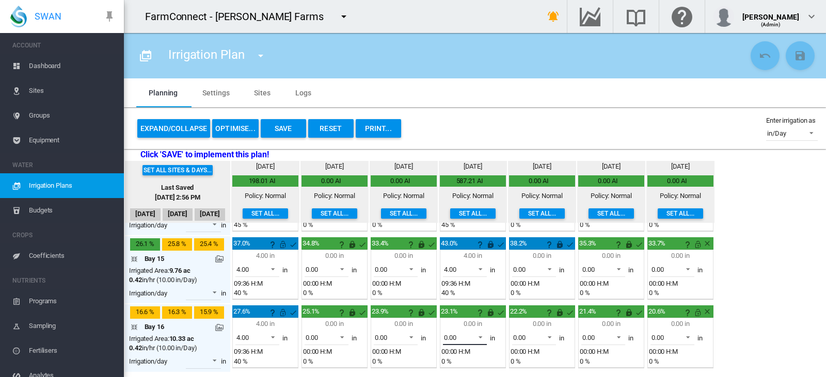
click at [462, 339] on span "0.00" at bounding box center [456, 338] width 25 height 9
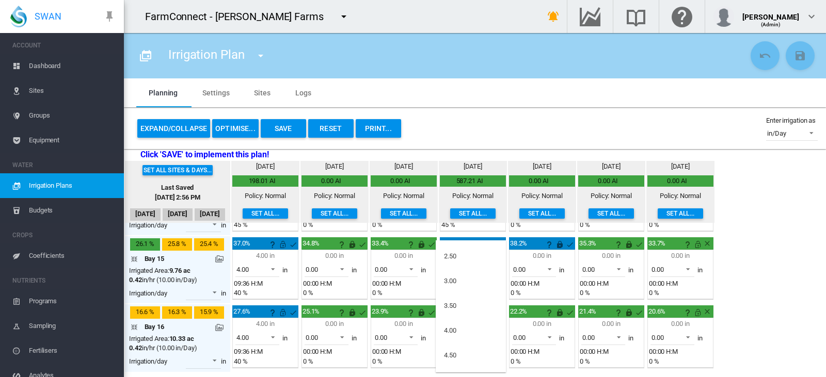
scroll to position [121, 0]
click at [456, 332] on div "4.00" at bounding box center [450, 330] width 12 height 9
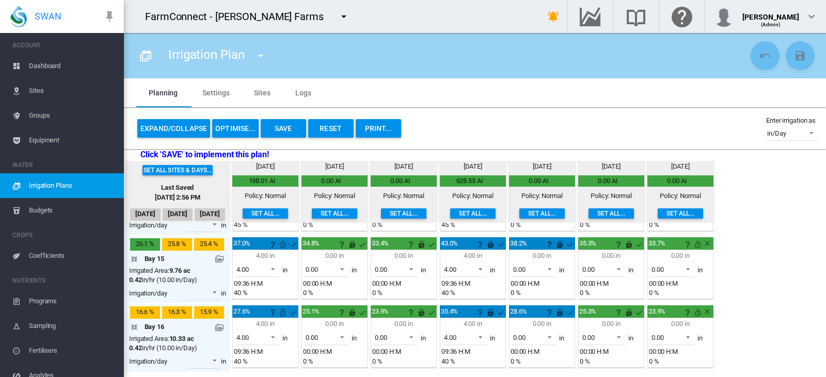
click at [258, 213] on button "Set all..." at bounding box center [265, 214] width 45 height 10
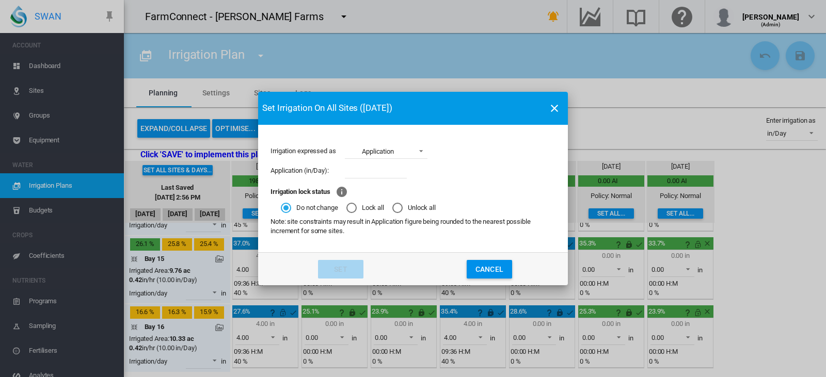
click at [380, 179] on div "Application (in/Day):" at bounding box center [413, 171] width 285 height 20
click at [377, 163] on input "Irrigation expressed ..." at bounding box center [376, 170] width 62 height 15
type input "*"
click at [354, 264] on button "Set" at bounding box center [340, 269] width 45 height 19
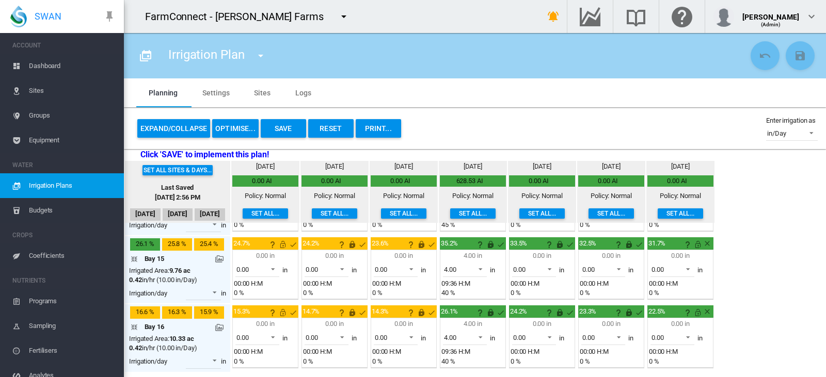
click at [279, 123] on button "Save" at bounding box center [283, 128] width 45 height 19
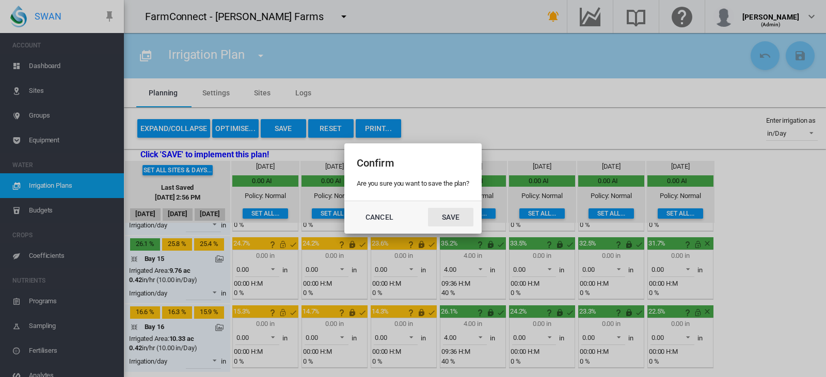
click at [468, 215] on button "Save" at bounding box center [450, 217] width 45 height 19
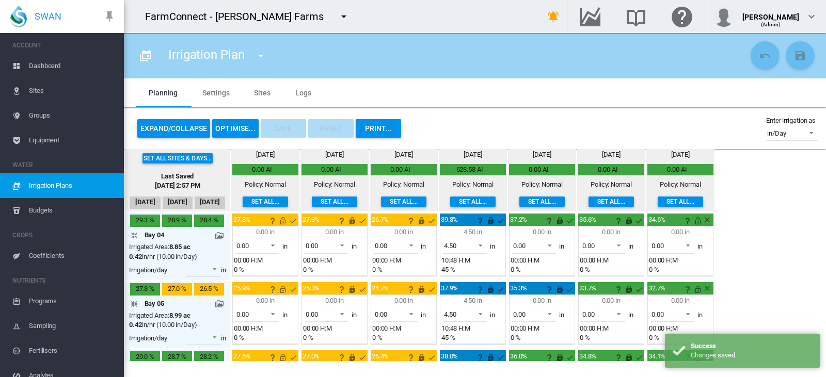
scroll to position [0, 0]
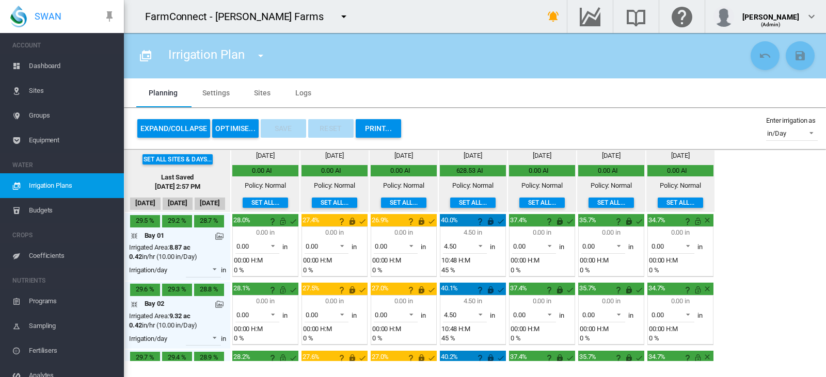
click at [75, 64] on span "Dashboard" at bounding box center [72, 66] width 87 height 25
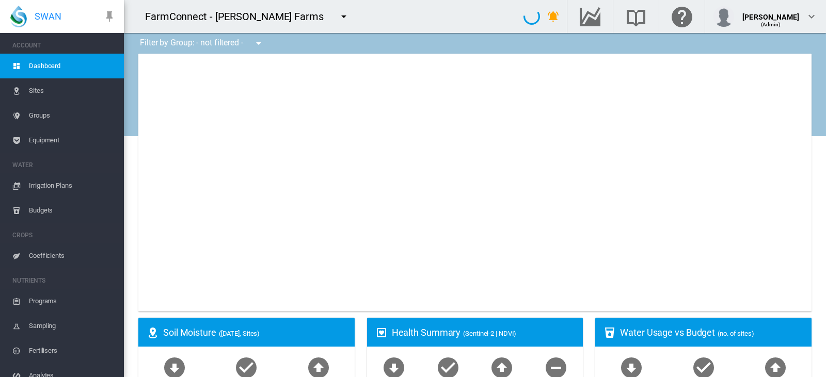
type input "**********"
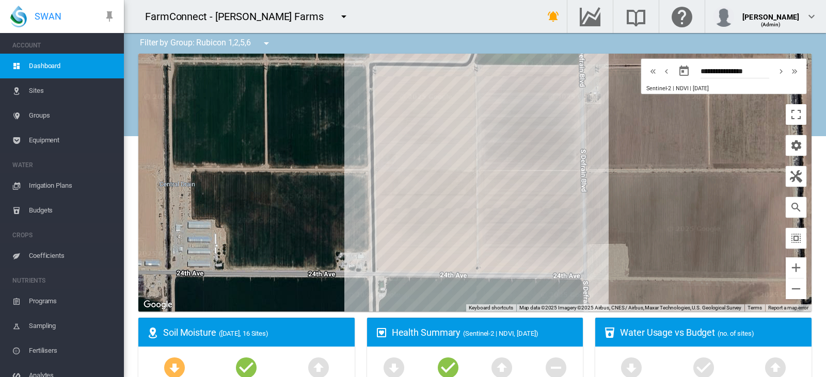
click at [40, 136] on span "Equipment" at bounding box center [72, 140] width 87 height 25
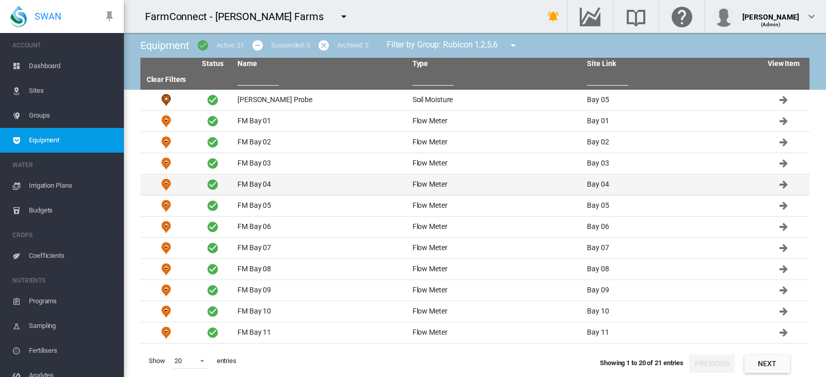
click at [261, 187] on td "FM Bay 04" at bounding box center [320, 184] width 175 height 21
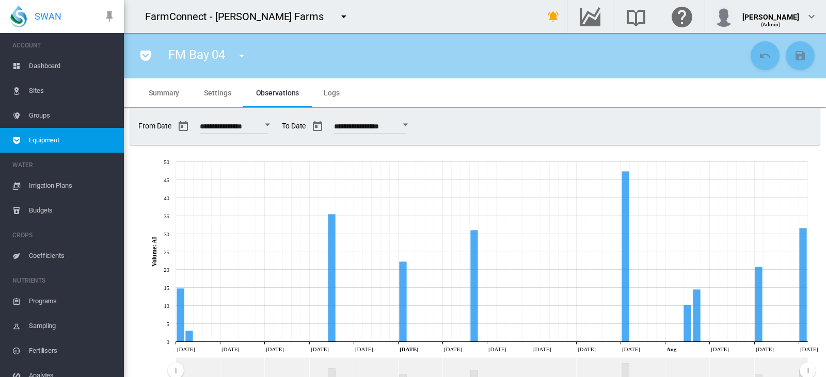
click at [54, 58] on span "Dashboard" at bounding box center [72, 66] width 87 height 25
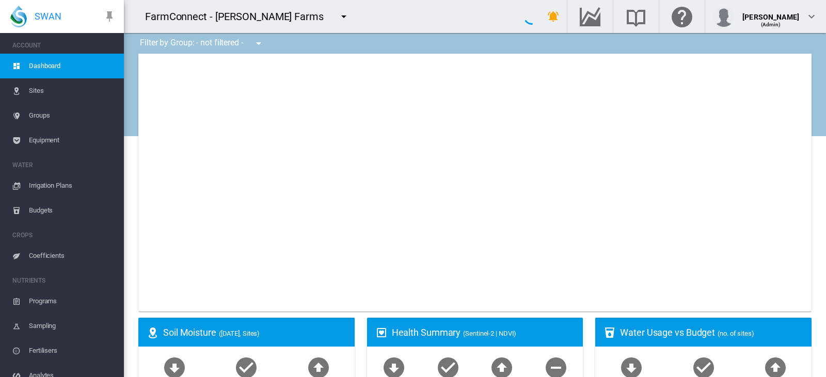
select select "**********"
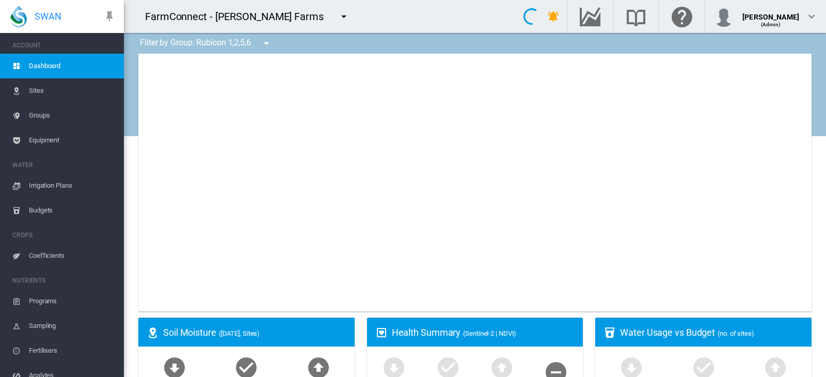
type input "**********"
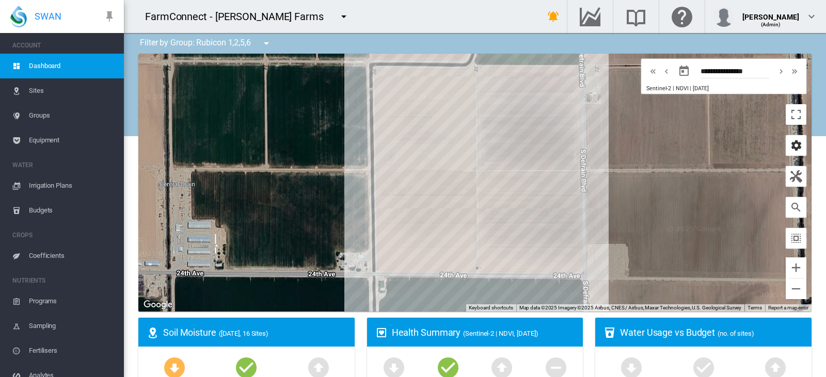
click at [790, 141] on md-icon "icon-cog" at bounding box center [796, 145] width 12 height 12
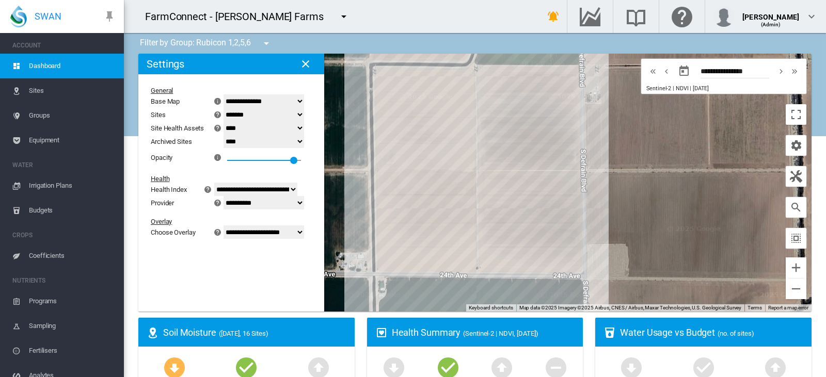
click at [248, 231] on select "**********" at bounding box center [264, 232] width 81 height 13
select select "********"
click at [230, 239] on select "**********" at bounding box center [264, 232] width 81 height 13
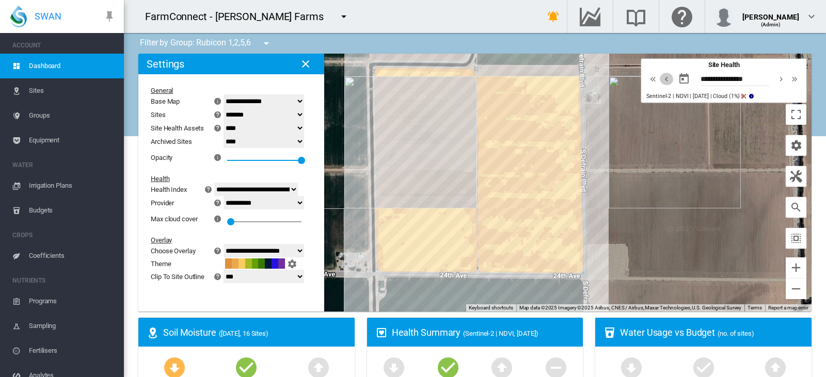
click at [661, 81] on md-icon "icon-chevron-left" at bounding box center [666, 79] width 11 height 12
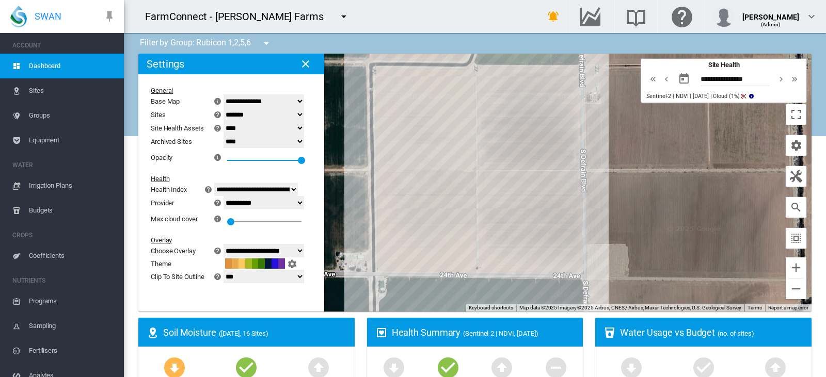
click at [661, 81] on md-icon "icon-chevron-left" at bounding box center [666, 79] width 11 height 12
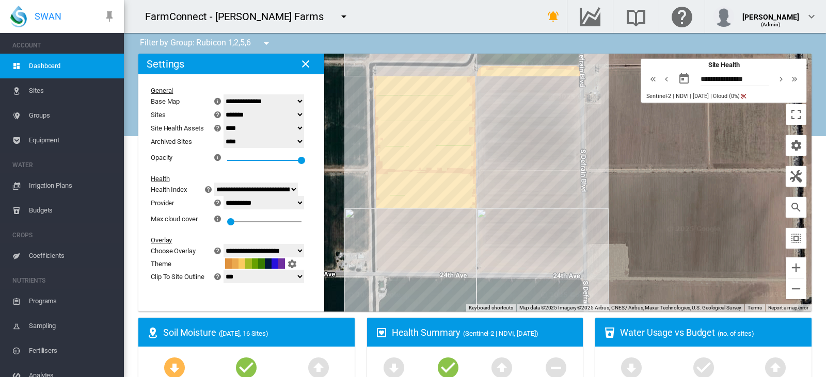
click at [661, 81] on md-icon "icon-chevron-left" at bounding box center [666, 79] width 11 height 12
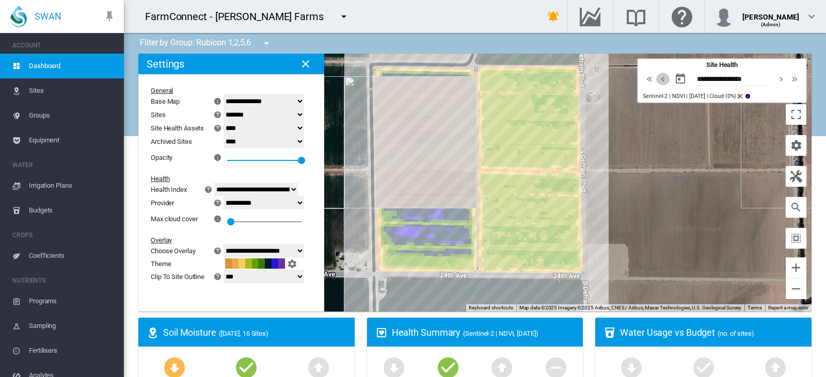
click at [657, 80] on md-icon "icon-chevron-left" at bounding box center [662, 79] width 11 height 12
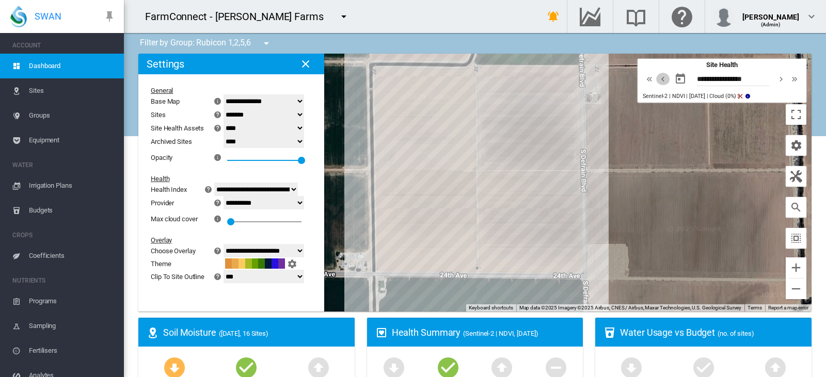
click at [657, 80] on md-icon "icon-chevron-left" at bounding box center [662, 79] width 11 height 12
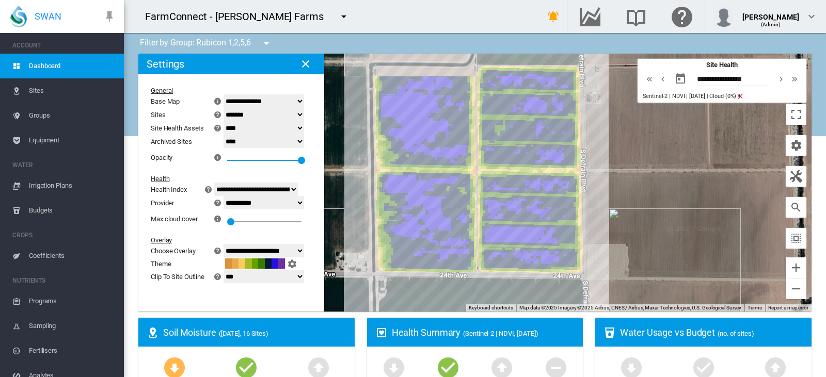
click at [699, 98] on span "Sentinel-2 | NDVI | [DATE] | Cloud (0%)" at bounding box center [689, 96] width 93 height 7
click at [608, 152] on div at bounding box center [474, 183] width 673 height 258
click at [775, 79] on md-icon "icon-chevron-right" at bounding box center [780, 79] width 11 height 12
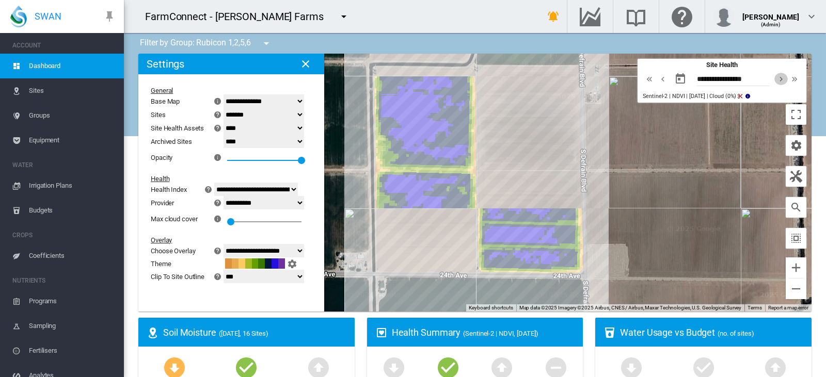
click at [775, 79] on md-icon "icon-chevron-right" at bounding box center [780, 79] width 11 height 12
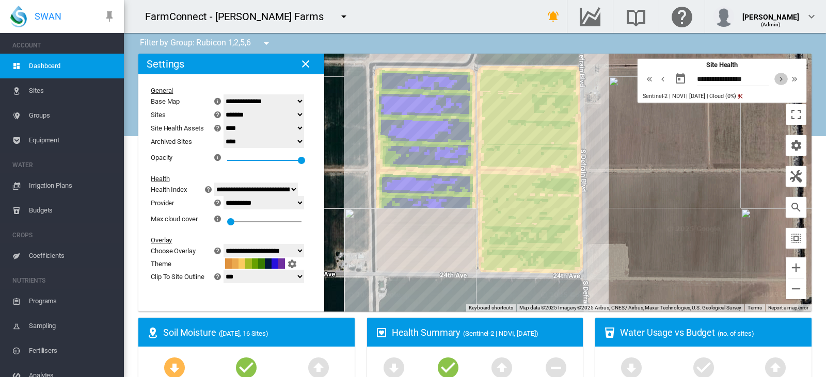
click at [776, 78] on md-icon "icon-chevron-right" at bounding box center [780, 79] width 11 height 12
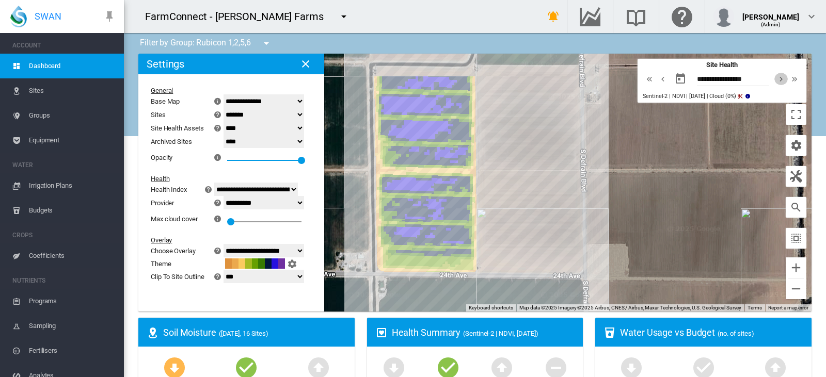
click at [776, 78] on md-icon "icon-chevron-right" at bounding box center [780, 79] width 11 height 12
type input "**********"
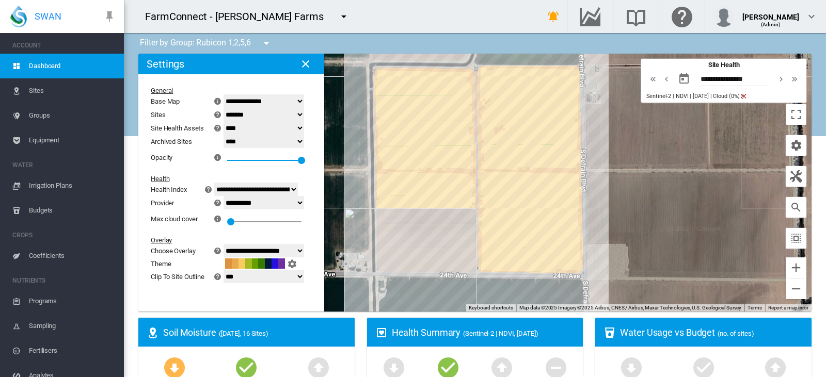
click at [240, 257] on select "**********" at bounding box center [264, 250] width 81 height 13
select select "********"
click at [230, 244] on select "**********" at bounding box center [264, 250] width 81 height 13
type input "**********"
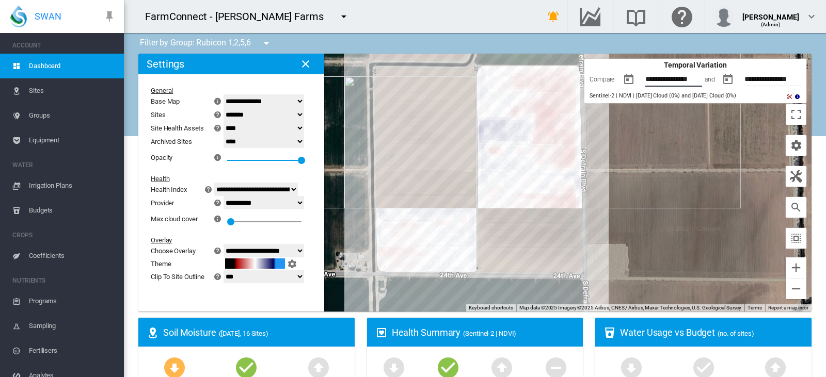
click at [663, 79] on input "**********" at bounding box center [679, 80] width 69 height 10
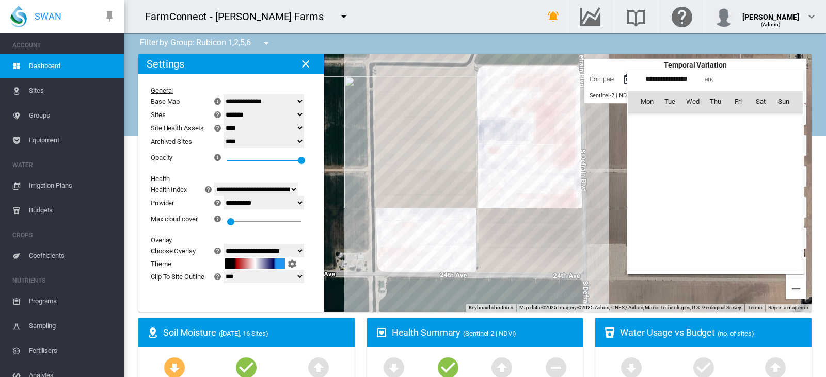
scroll to position [239004, 0]
click at [738, 87] on div "Mon Tue Wed Thu Fri Sat Sun [DATE] 1 2 3 4 5 6 7 8 9 10 11 12 13 14 15 16 17 18…" at bounding box center [715, 172] width 177 height 204
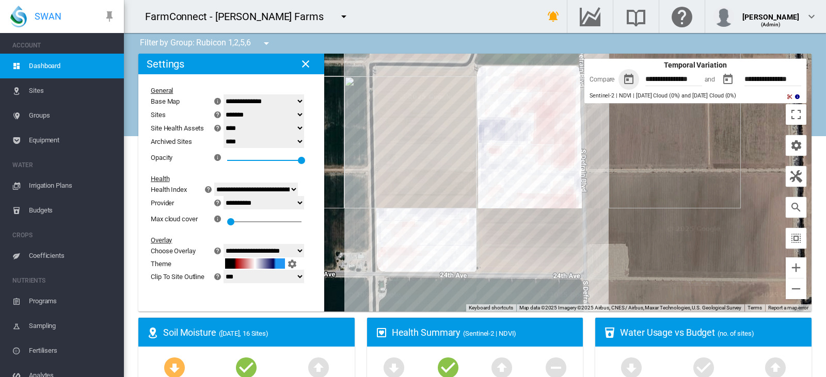
click at [769, 81] on input "**********" at bounding box center [778, 80] width 69 height 10
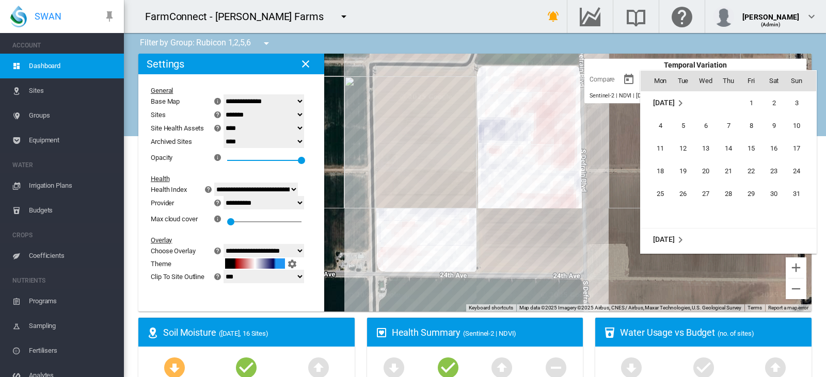
scroll to position [137, 0]
click at [755, 125] on span "5" at bounding box center [751, 126] width 22 height 22
type input "**********"
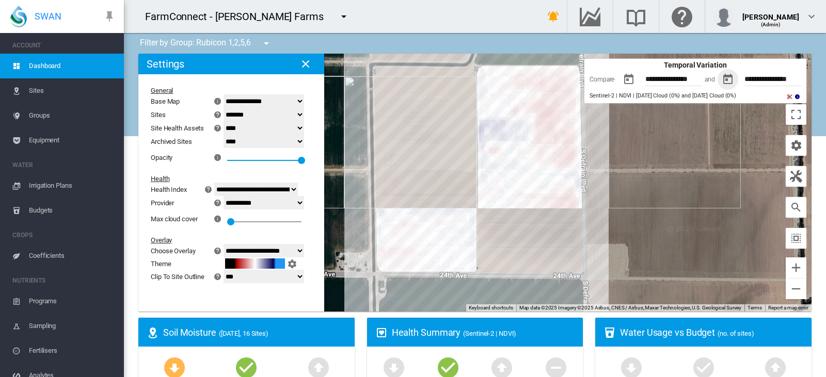
click at [656, 80] on input "**********" at bounding box center [679, 80] width 69 height 10
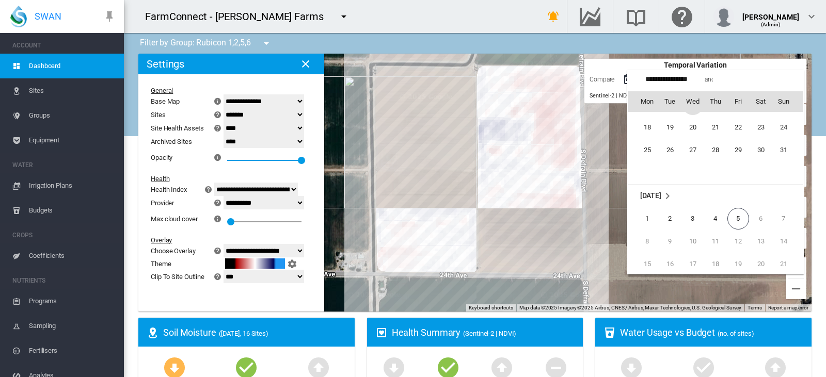
scroll to position [239079, 0]
click at [646, 209] on span "1" at bounding box center [647, 208] width 21 height 21
type input "**********"
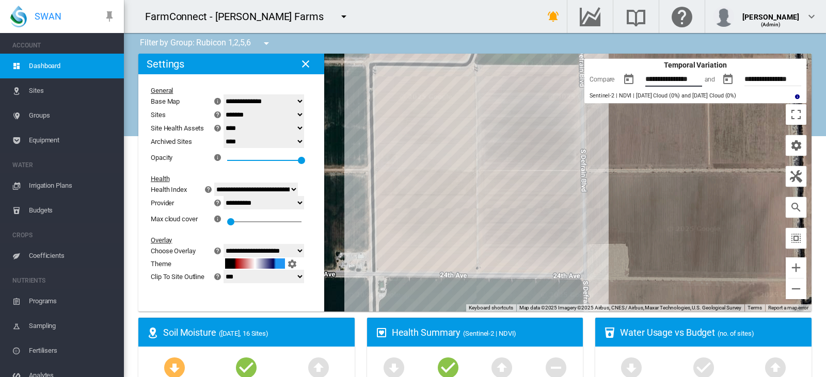
click at [671, 75] on input "**********" at bounding box center [679, 80] width 69 height 10
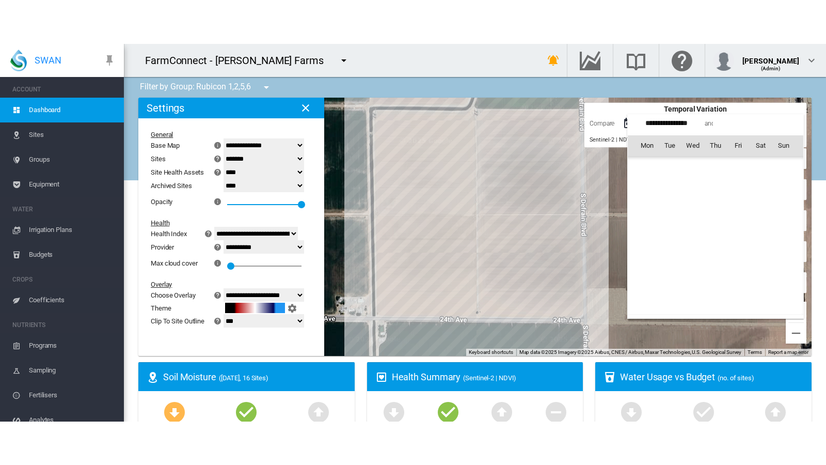
scroll to position [239141, 0]
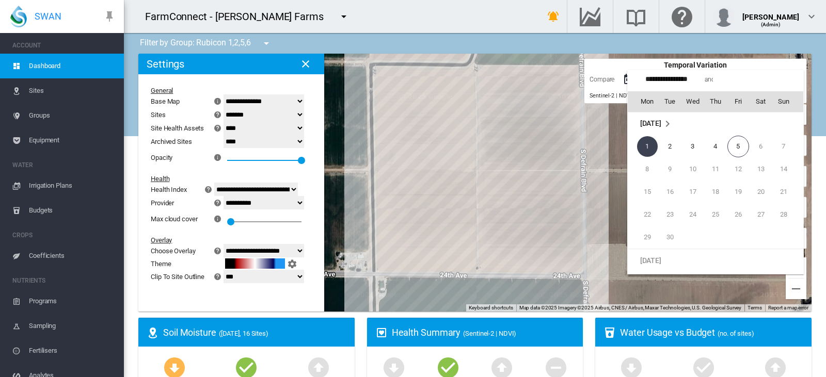
click at [609, 76] on div at bounding box center [413, 188] width 826 height 377
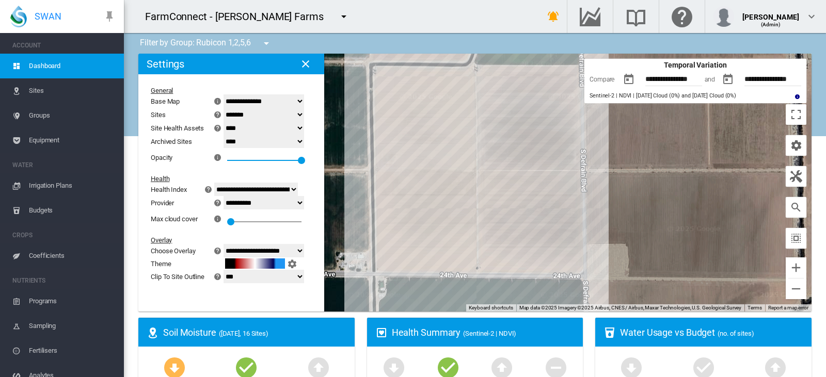
click at [246, 210] on div "5" at bounding box center [264, 210] width 74 height 0
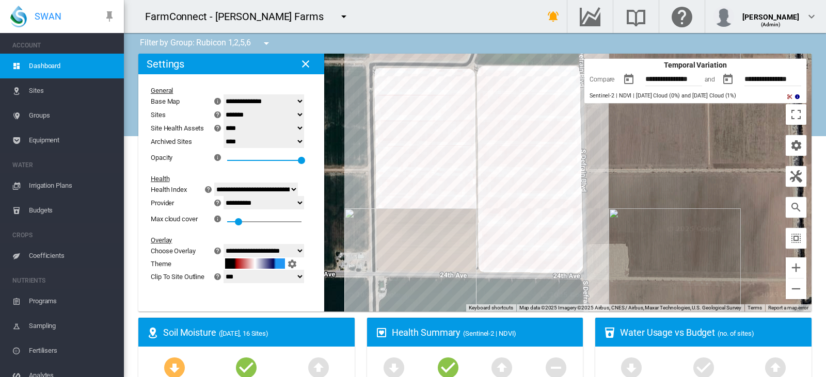
click at [263, 38] on md-icon "icon-menu-down" at bounding box center [266, 43] width 12 height 12
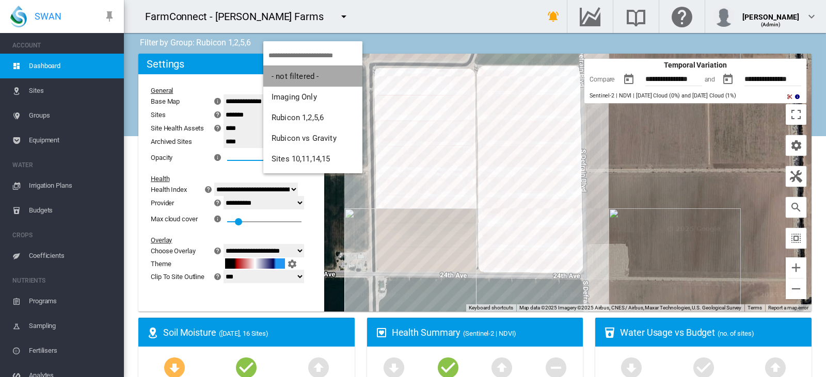
click at [286, 78] on span "- not filtered -" at bounding box center [295, 76] width 47 height 9
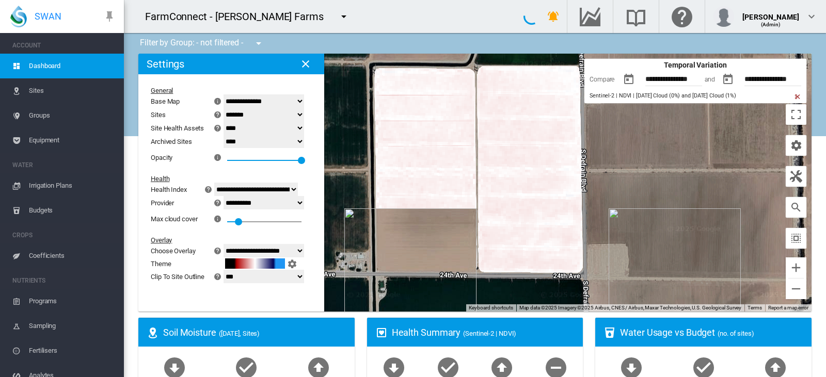
select select "**********"
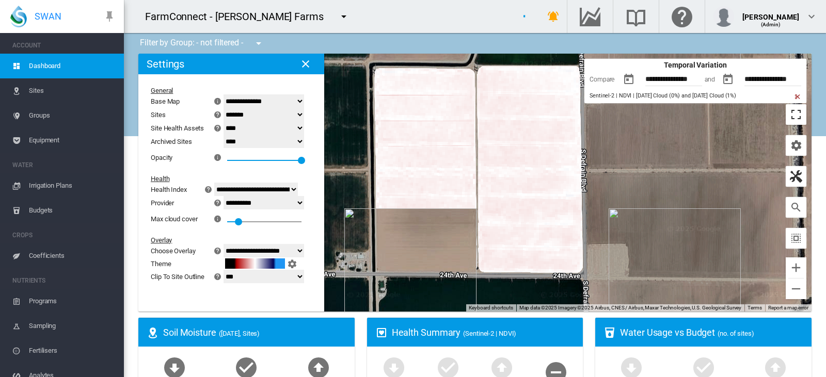
click at [790, 119] on button "Toggle fullscreen view" at bounding box center [796, 114] width 21 height 21
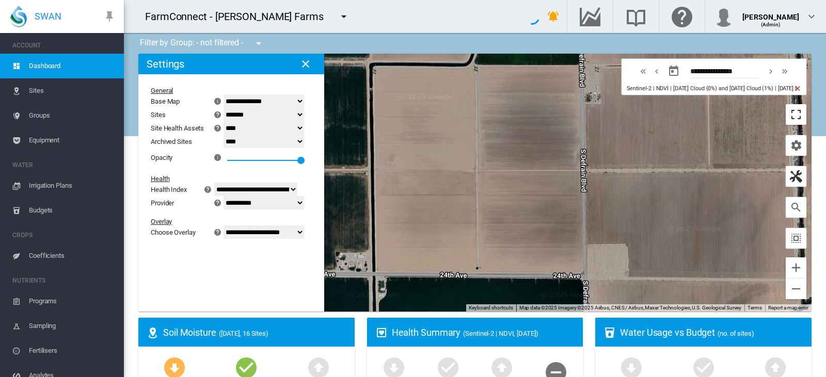
select select "********"
type input "**********"
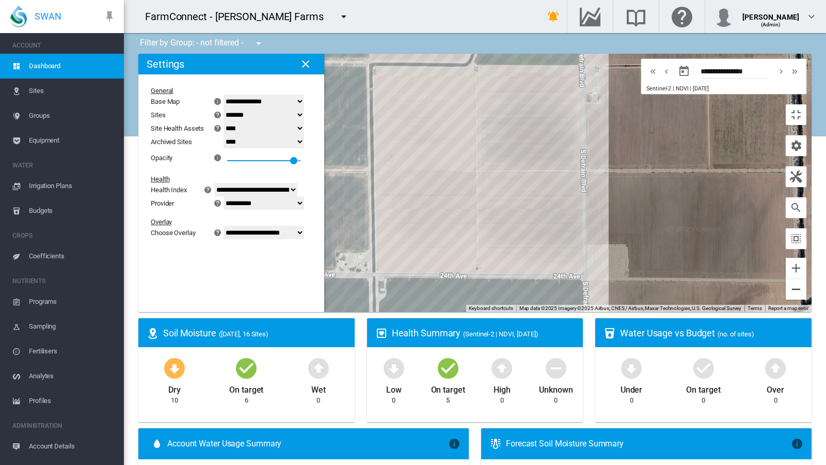
click at [806, 299] on button "Zoom out" at bounding box center [796, 289] width 21 height 21
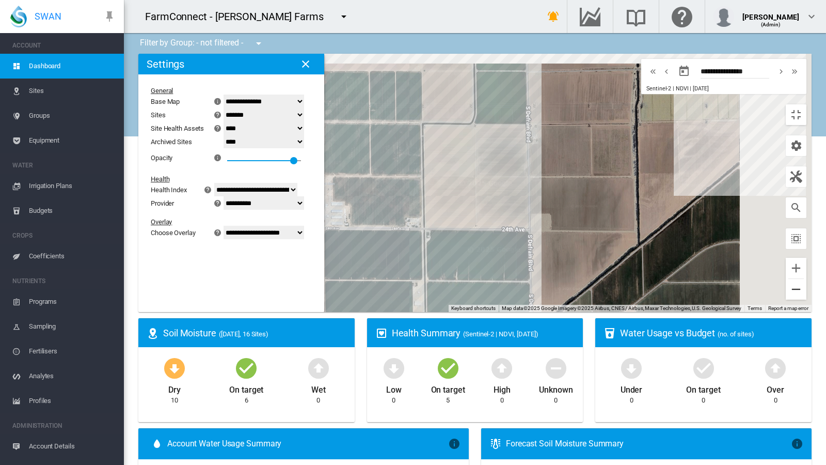
click at [806, 299] on button "Zoom out" at bounding box center [796, 289] width 21 height 21
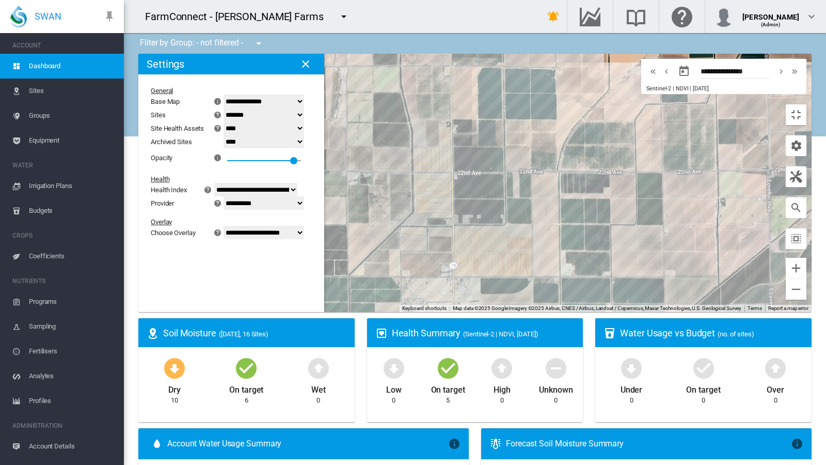
drag, startPoint x: 472, startPoint y: 265, endPoint x: 641, endPoint y: 339, distance: 184.7
click at [641, 312] on div at bounding box center [474, 183] width 673 height 258
click at [176, 106] on div "**********" at bounding box center [225, 163] width 156 height 161
click at [227, 148] on div "1" at bounding box center [264, 157] width 74 height 19
click at [224, 226] on select "**********" at bounding box center [264, 232] width 81 height 13
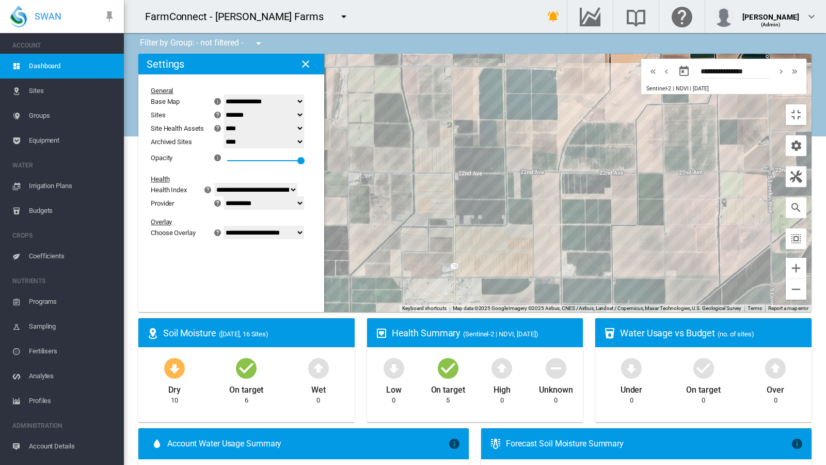
select select "********"
click at [224, 226] on select "**********" at bounding box center [264, 232] width 81 height 13
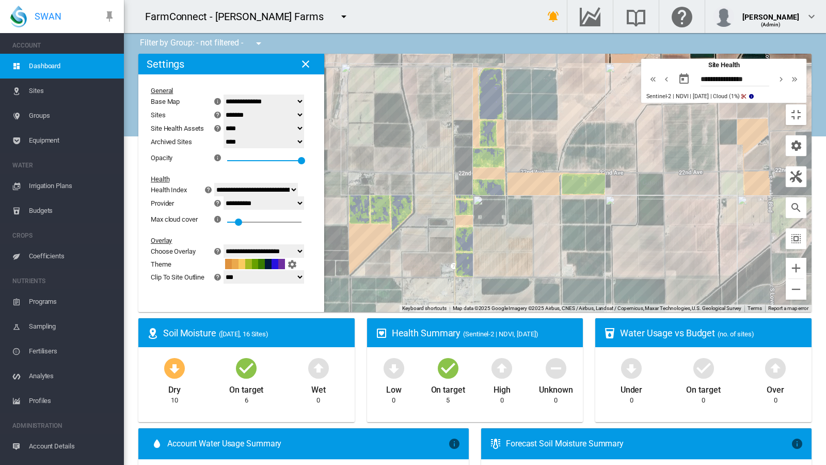
click at [224, 94] on select "**********" at bounding box center [264, 100] width 81 height 13
select select "**********"
click at [224, 94] on select "**********" at bounding box center [264, 100] width 81 height 13
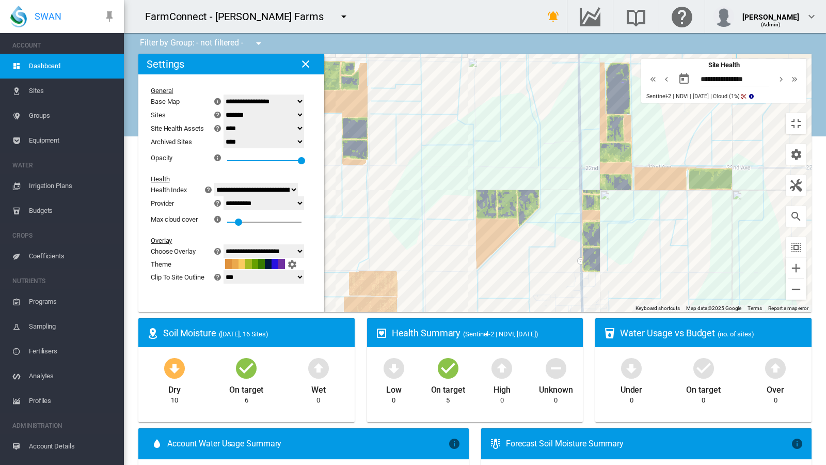
drag, startPoint x: 341, startPoint y: 308, endPoint x: 470, endPoint y: 303, distance: 129.7
click at [470, 303] on div at bounding box center [474, 183] width 673 height 258
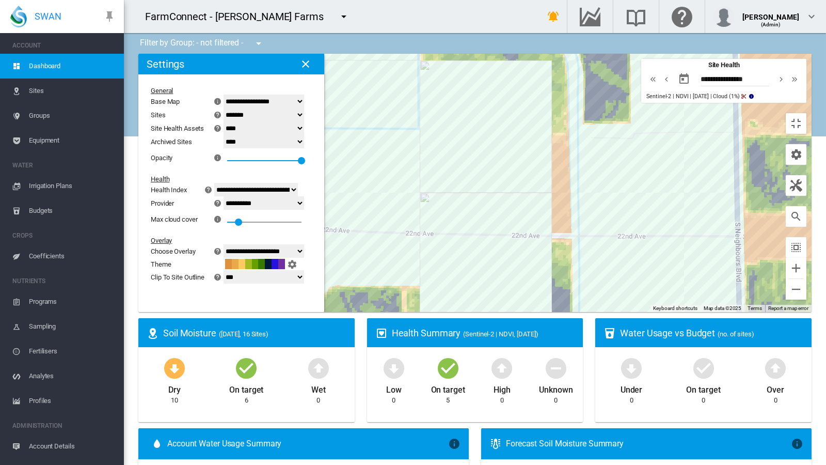
drag, startPoint x: 462, startPoint y: 265, endPoint x: 443, endPoint y: 216, distance: 51.8
click at [443, 216] on div at bounding box center [474, 183] width 673 height 258
click at [659, 73] on md-icon "icon-chevron-double-left" at bounding box center [652, 79] width 11 height 12
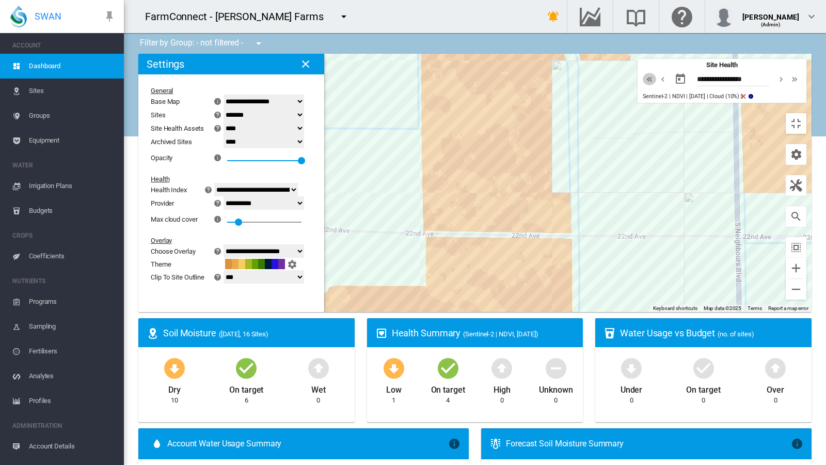
click at [655, 73] on md-icon "icon-chevron-double-left" at bounding box center [649, 79] width 11 height 12
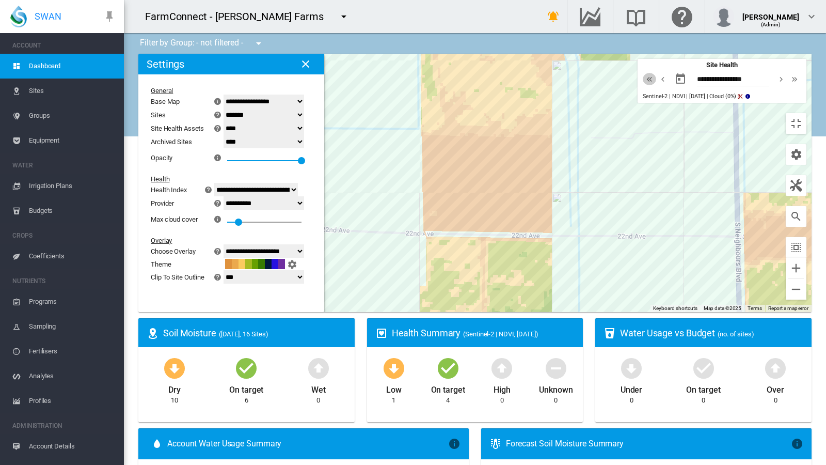
click at [655, 73] on md-icon "icon-chevron-double-left" at bounding box center [649, 79] width 11 height 12
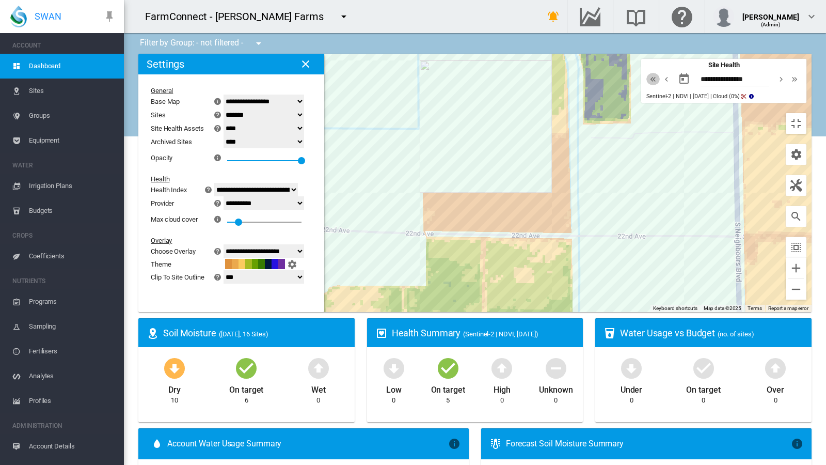
click at [659, 73] on md-icon "icon-chevron-double-left" at bounding box center [652, 79] width 11 height 12
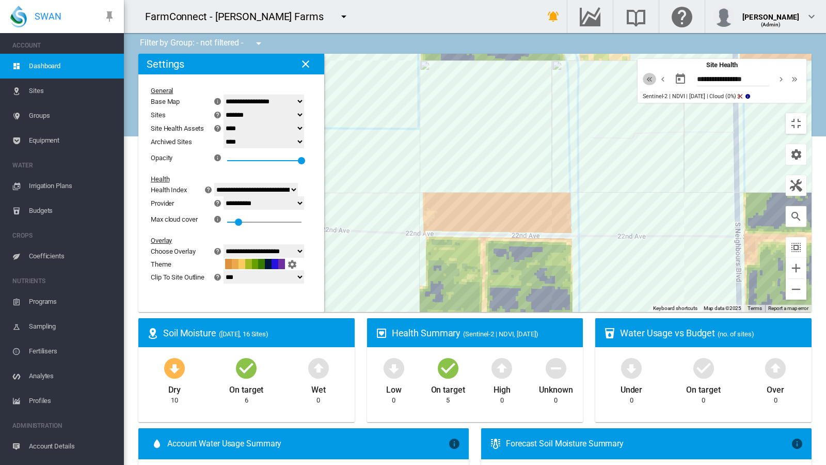
click at [655, 73] on md-icon "icon-chevron-double-left" at bounding box center [649, 79] width 11 height 12
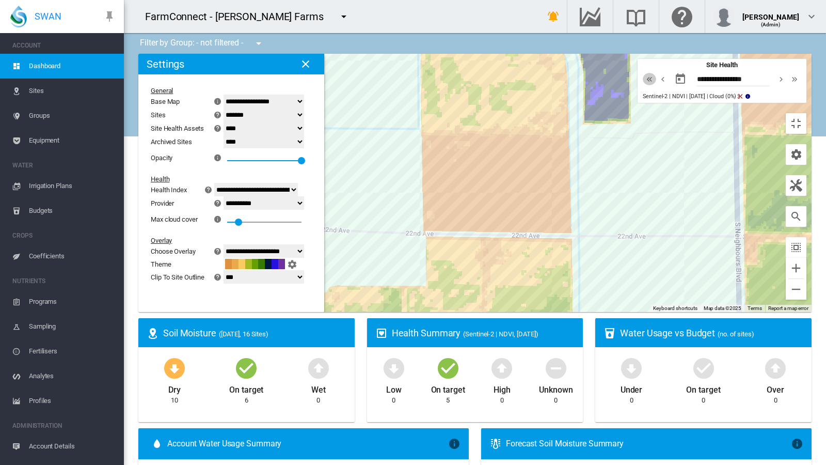
click at [655, 73] on md-icon "icon-chevron-double-left" at bounding box center [649, 79] width 11 height 12
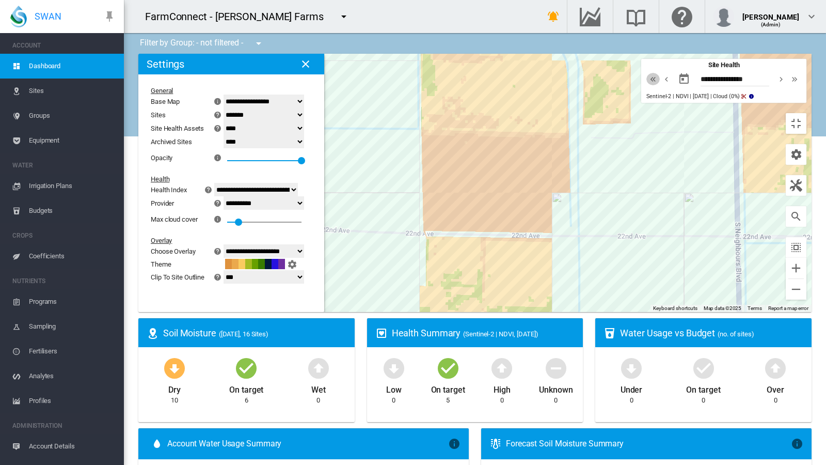
click at [659, 73] on md-icon "icon-chevron-double-left" at bounding box center [652, 79] width 11 height 12
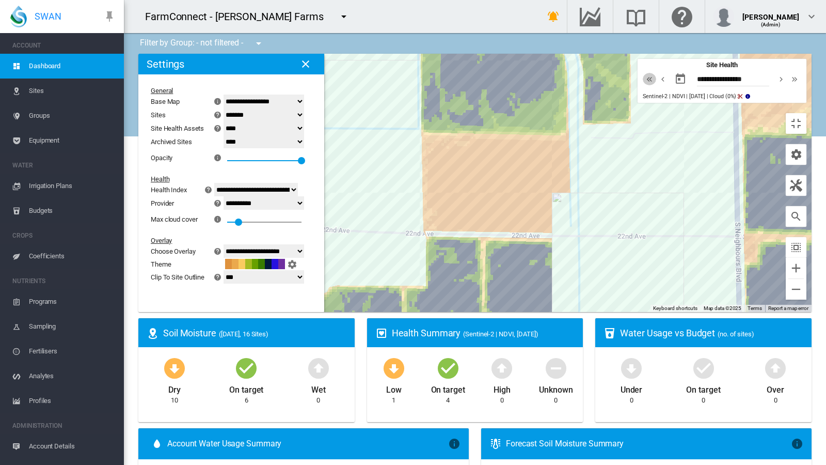
click at [655, 73] on md-icon "icon-chevron-double-left" at bounding box center [649, 79] width 11 height 12
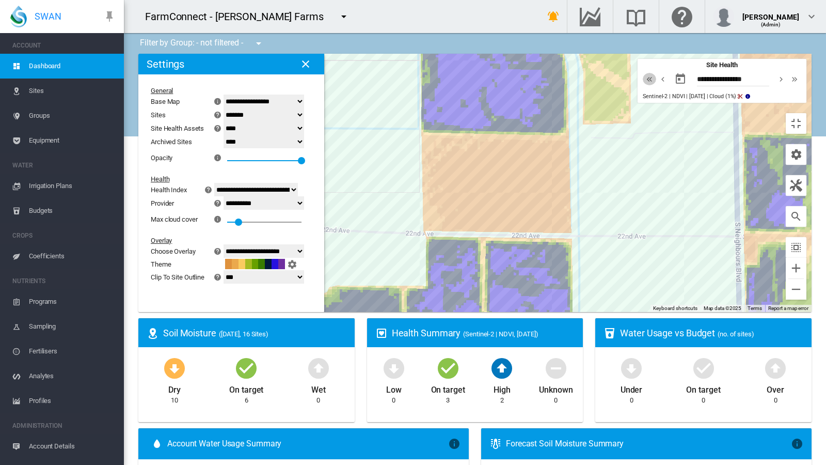
click at [655, 73] on md-icon "icon-chevron-double-left" at bounding box center [649, 79] width 11 height 12
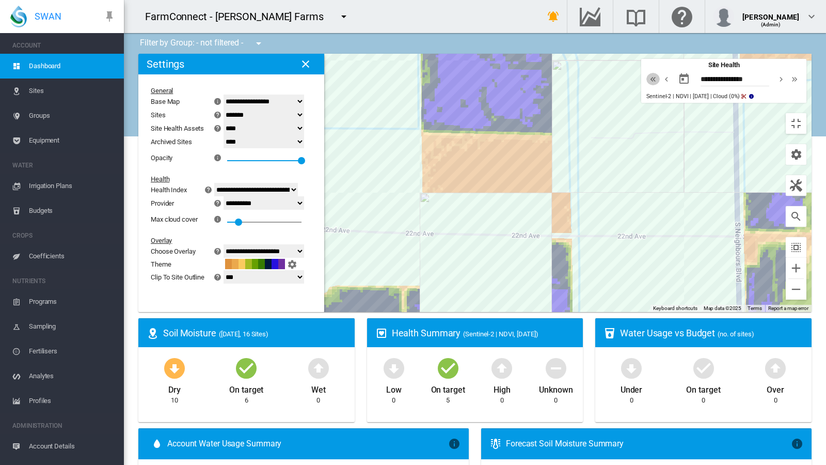
click at [659, 73] on md-icon "icon-chevron-double-left" at bounding box center [652, 79] width 11 height 12
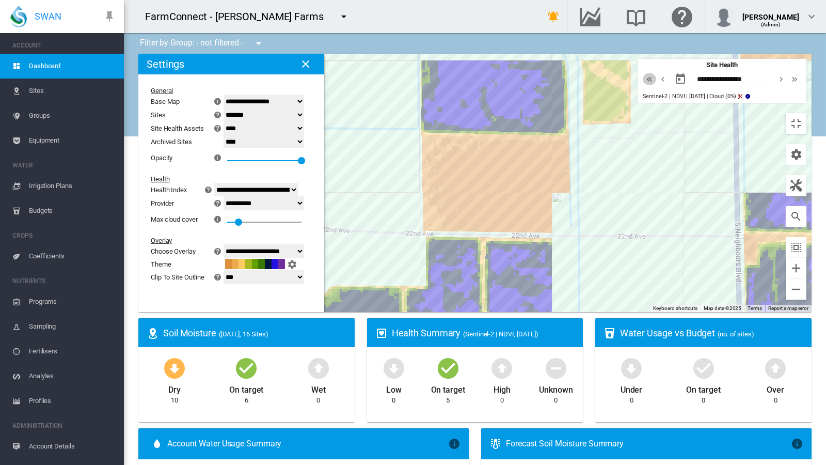
click at [655, 73] on md-icon "icon-chevron-double-left" at bounding box center [649, 79] width 11 height 12
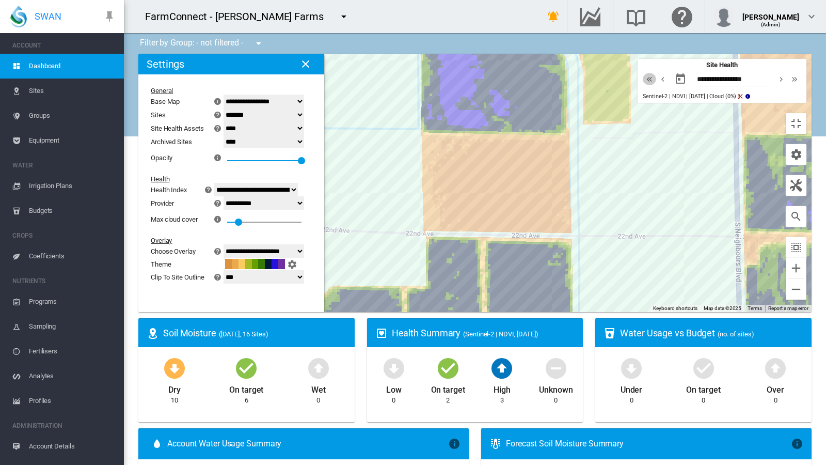
click at [655, 73] on md-icon "icon-chevron-double-left" at bounding box center [649, 79] width 11 height 12
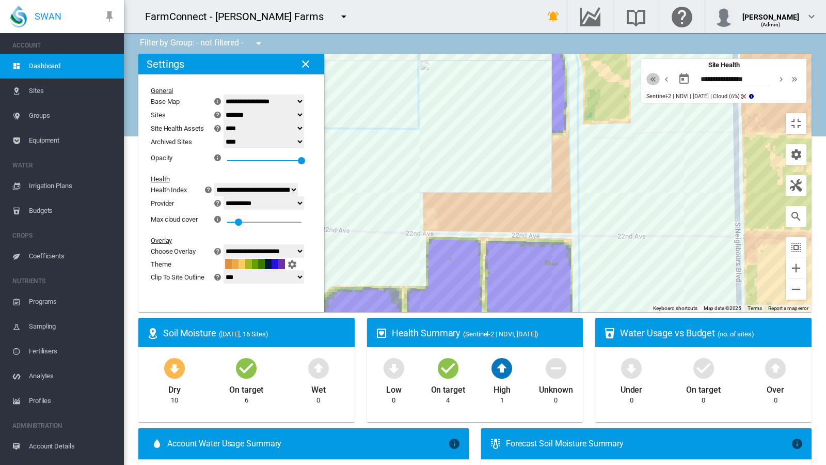
click at [659, 73] on md-icon "icon-chevron-double-left" at bounding box center [652, 79] width 11 height 12
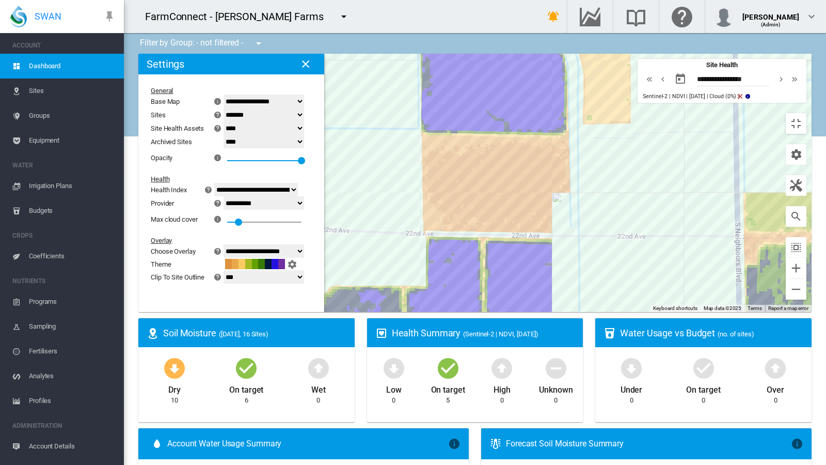
click at [655, 73] on md-icon "icon-chevron-double-left" at bounding box center [649, 79] width 11 height 12
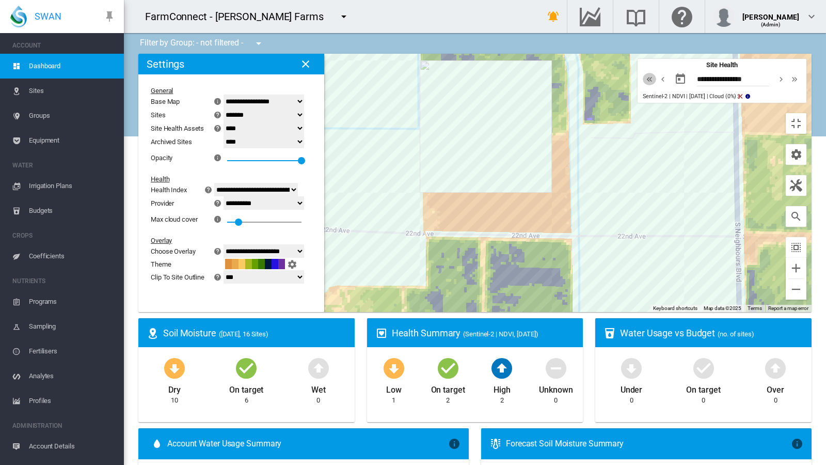
click at [655, 73] on md-icon "icon-chevron-double-left" at bounding box center [649, 79] width 11 height 12
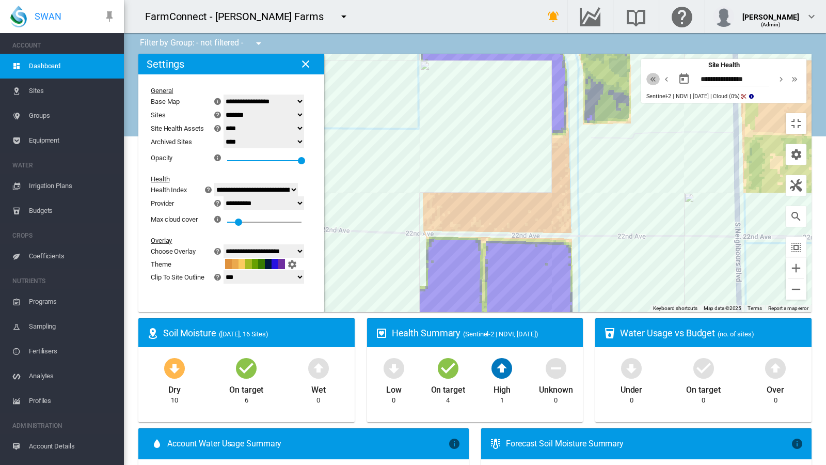
click at [659, 73] on md-icon "icon-chevron-double-left" at bounding box center [652, 79] width 11 height 12
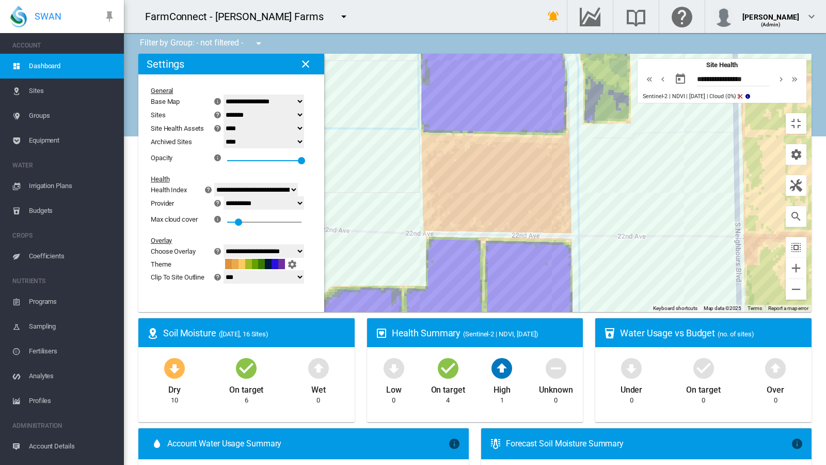
click at [726, 74] on div "**********" at bounding box center [733, 80] width 72 height 12
click at [741, 75] on input "**********" at bounding box center [733, 80] width 72 height 10
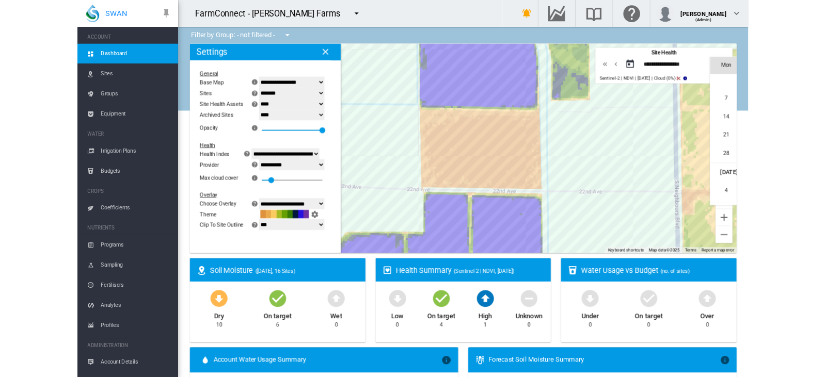
scroll to position [239142, 0]
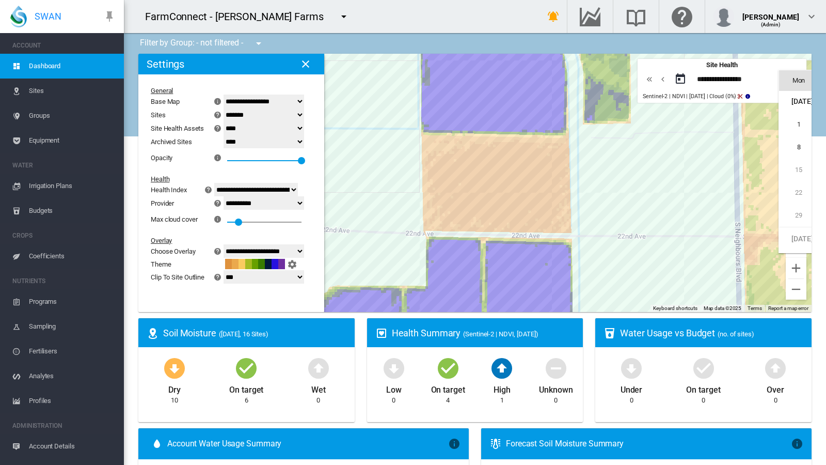
type input "**********"
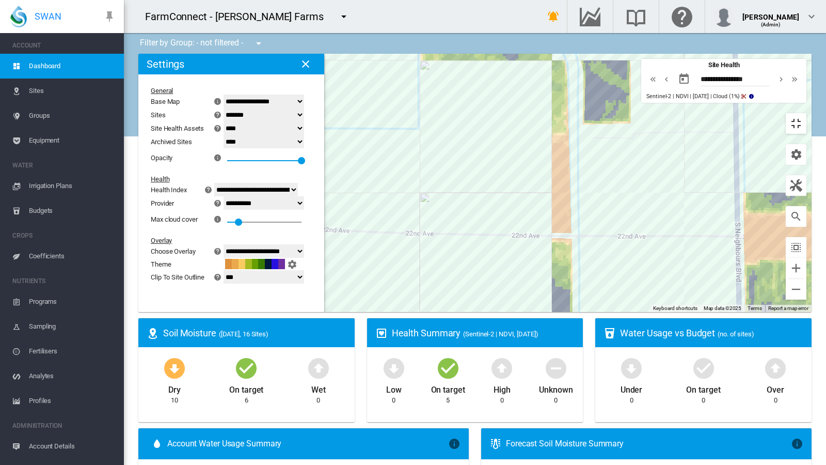
click at [806, 113] on button "Toggle fullscreen view" at bounding box center [796, 123] width 21 height 21
